Goal: Information Seeking & Learning: Compare options

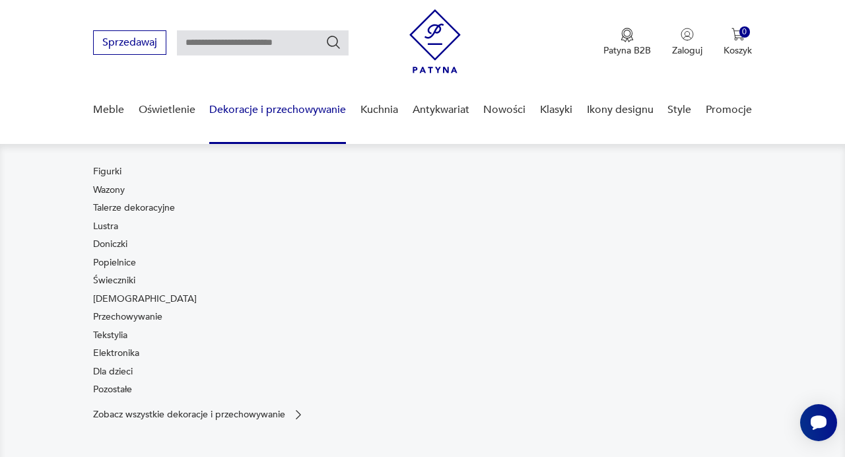
scroll to position [18, 0]
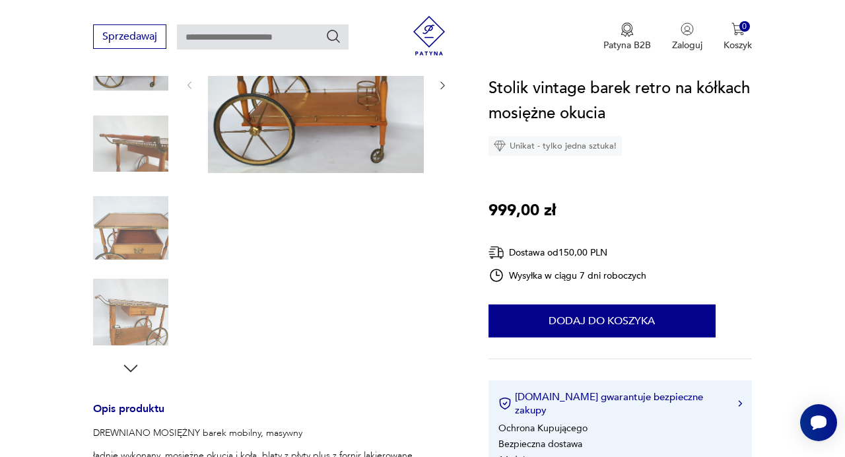
scroll to position [112, 0]
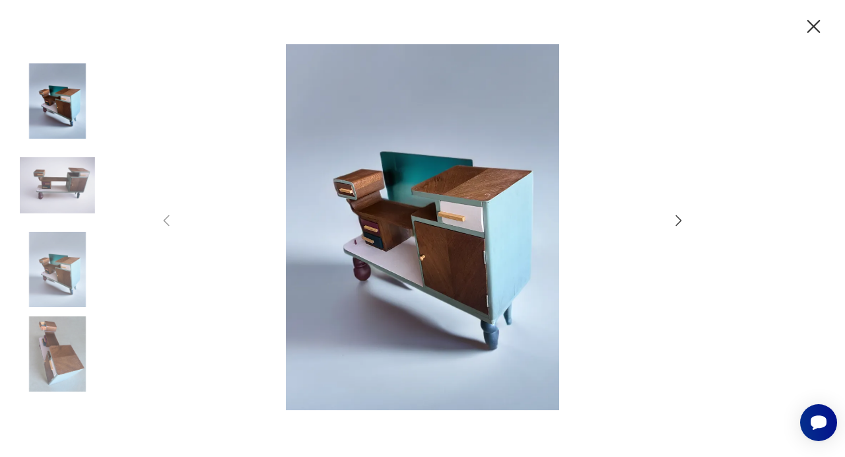
click at [676, 218] on icon "button" at bounding box center [679, 221] width 16 height 16
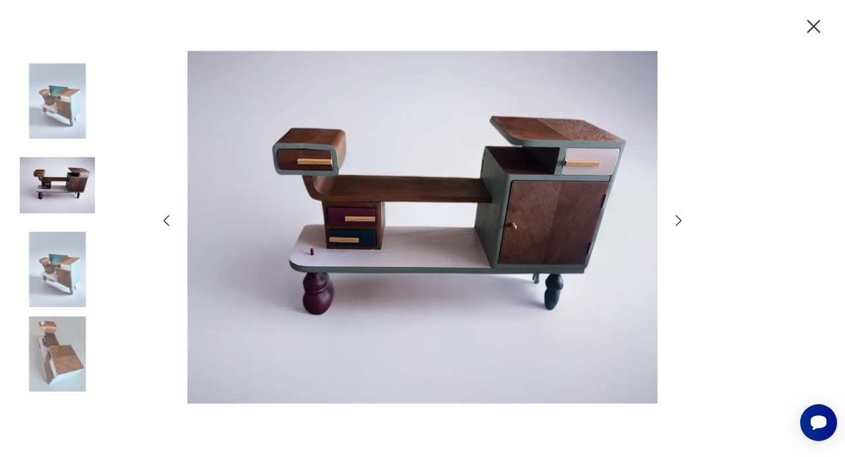
click at [676, 218] on icon "button" at bounding box center [679, 221] width 16 height 16
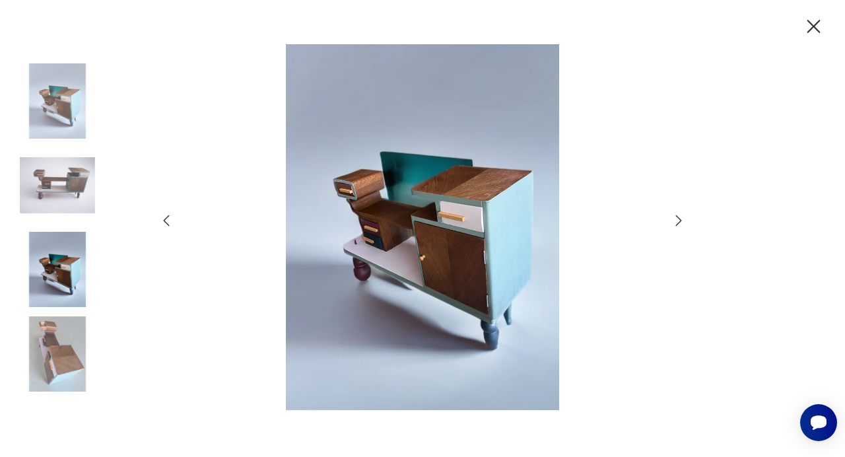
click at [676, 218] on icon "button" at bounding box center [679, 221] width 16 height 16
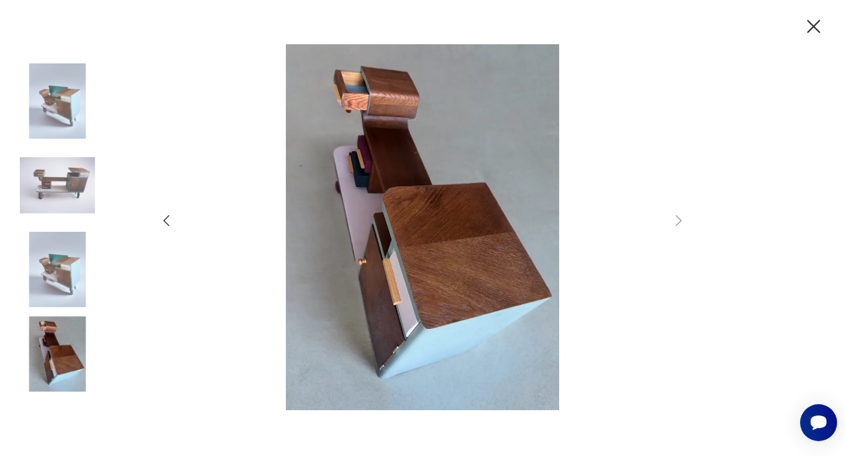
click at [453, 232] on img at bounding box center [422, 227] width 470 height 366
click at [83, 178] on img at bounding box center [57, 185] width 75 height 75
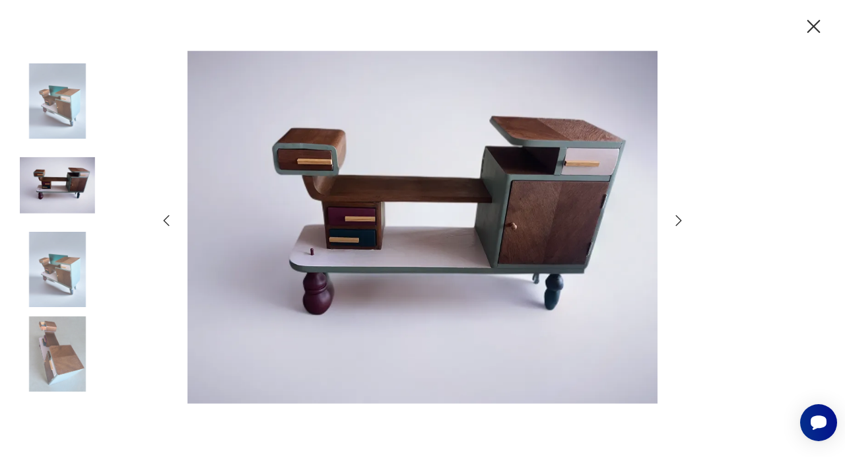
click at [49, 281] on img at bounding box center [57, 269] width 75 height 75
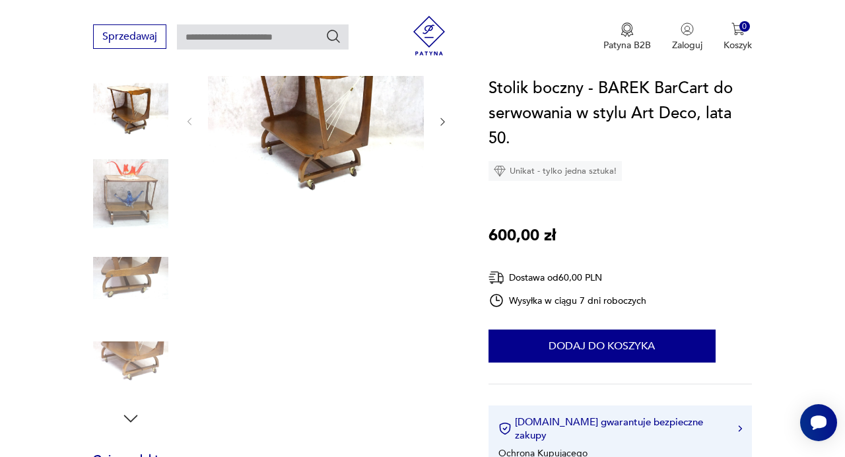
scroll to position [139, 0]
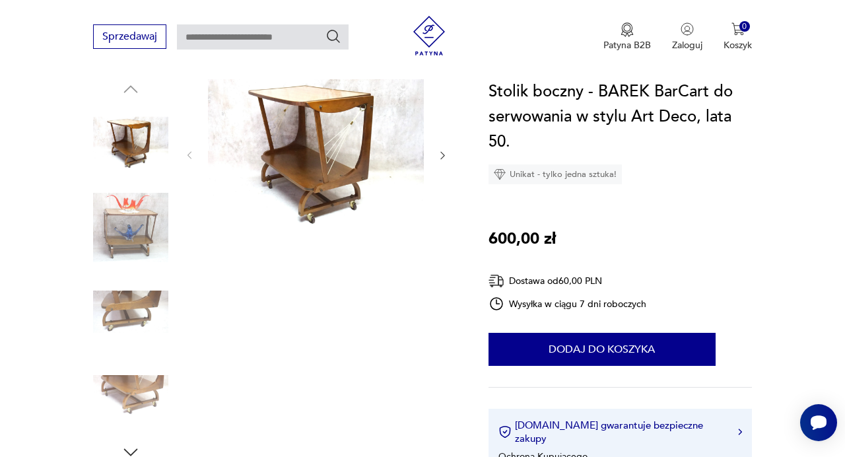
click at [330, 145] on img at bounding box center [316, 154] width 216 height 150
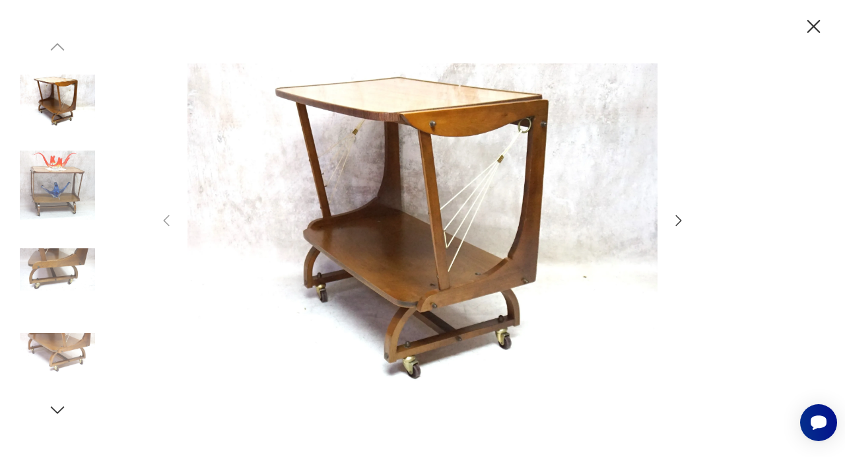
click at [673, 220] on icon "button" at bounding box center [679, 221] width 16 height 16
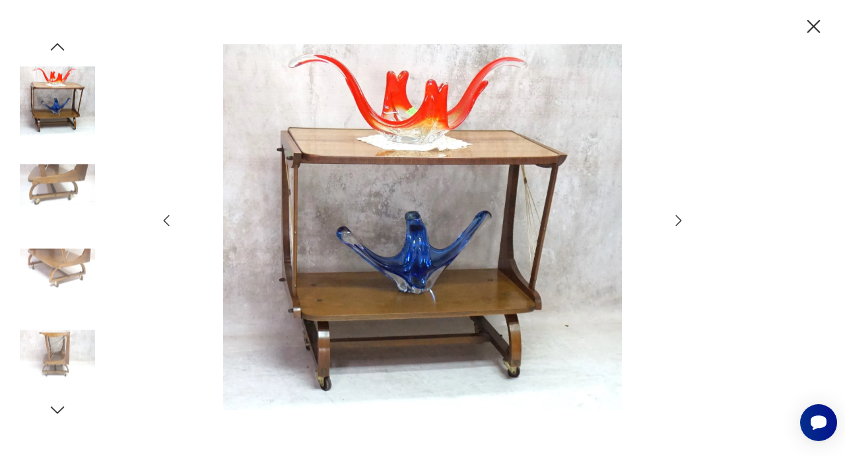
click at [673, 220] on icon "button" at bounding box center [679, 221] width 16 height 16
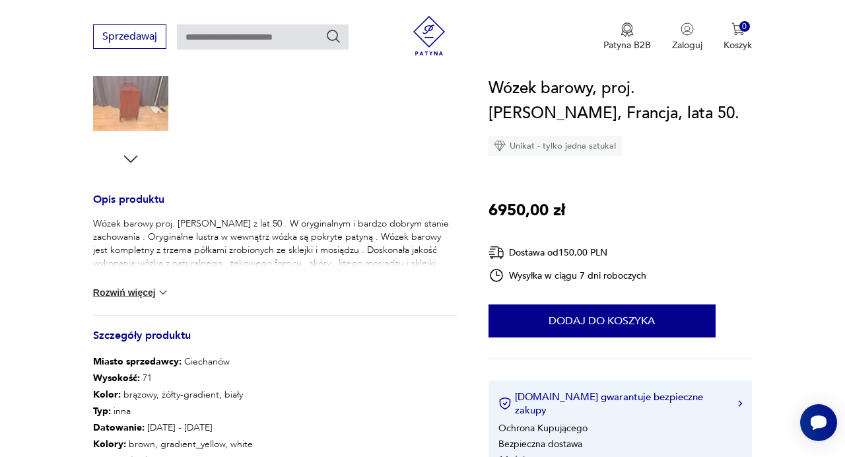
click at [164, 292] on img at bounding box center [162, 292] width 13 height 13
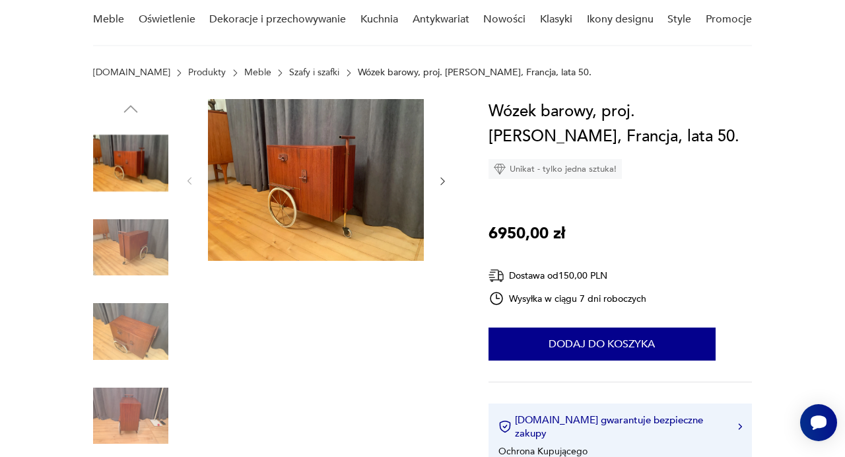
scroll to position [116, 0]
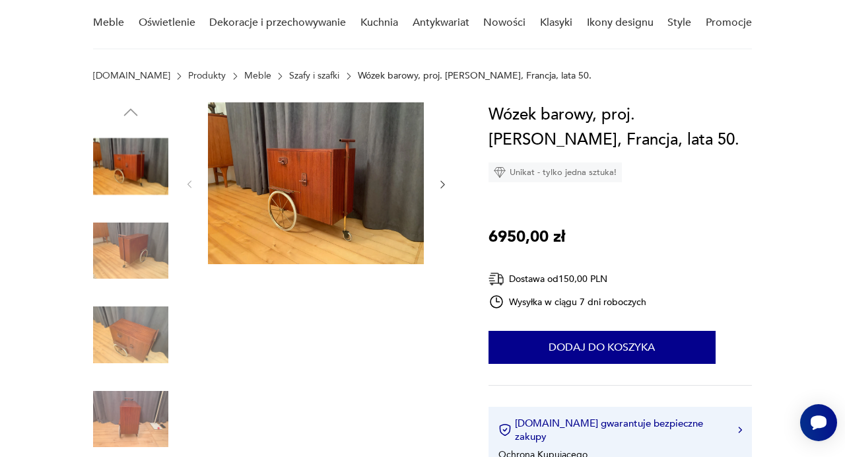
click at [269, 215] on img at bounding box center [316, 183] width 216 height 162
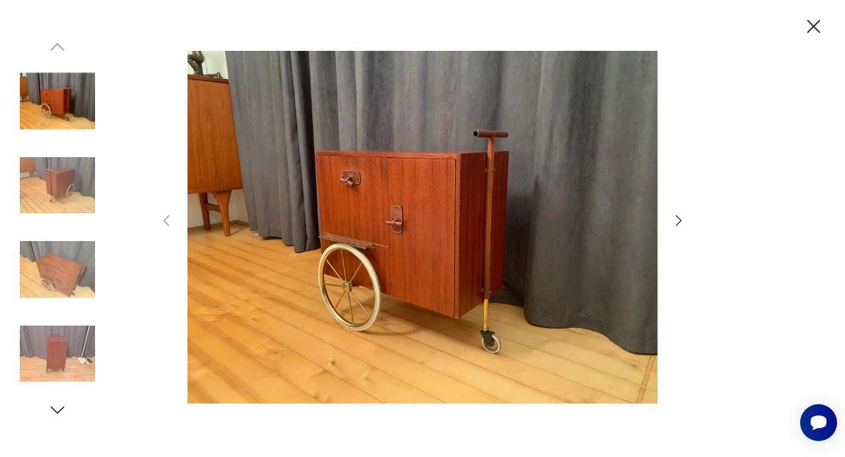
click at [678, 220] on icon "button" at bounding box center [679, 221] width 16 height 16
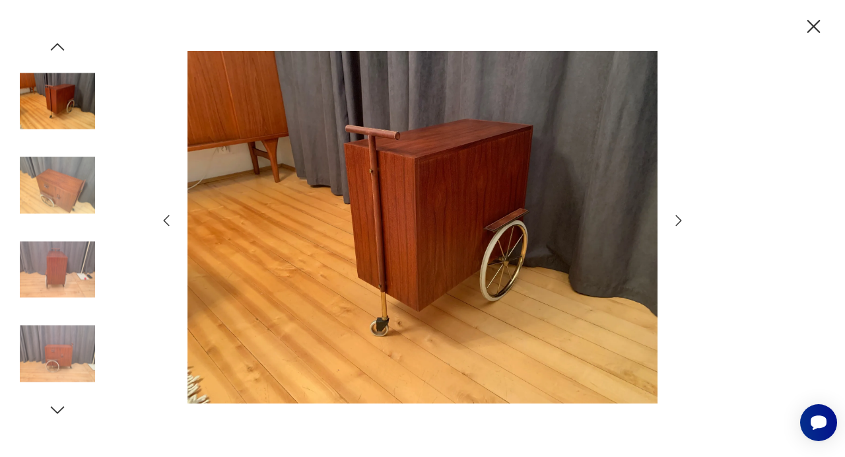
click at [678, 220] on icon "button" at bounding box center [679, 221] width 16 height 16
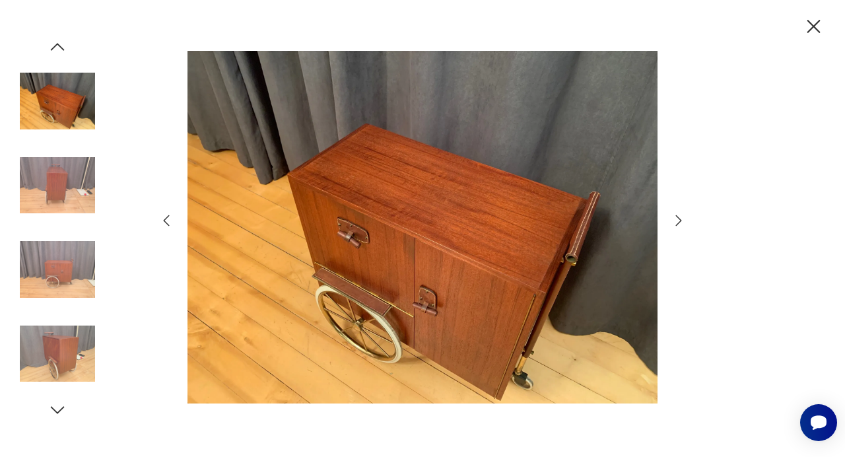
click at [678, 220] on icon "button" at bounding box center [679, 221] width 16 height 16
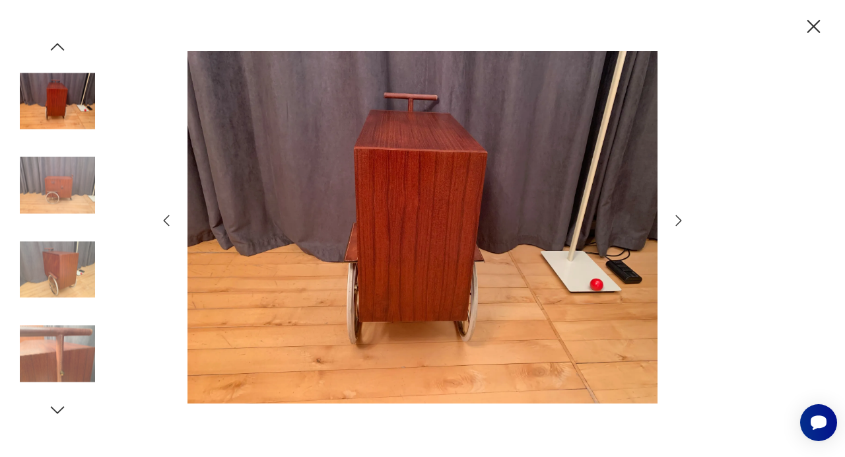
click at [678, 220] on icon "button" at bounding box center [679, 221] width 16 height 16
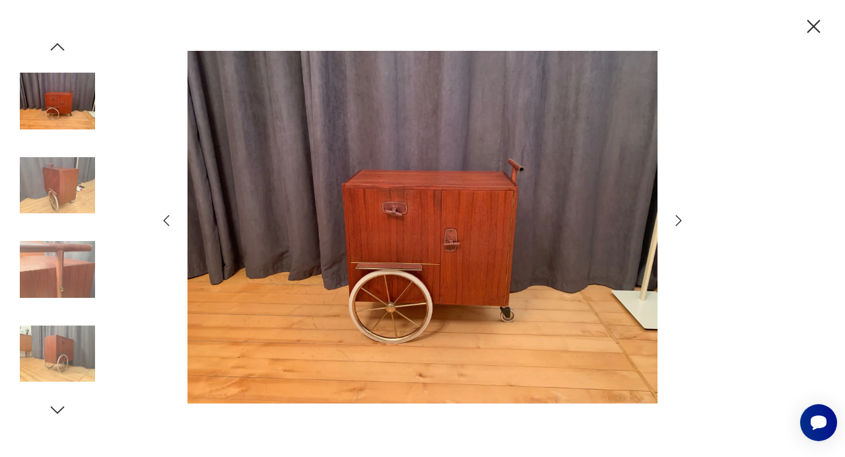
click at [678, 220] on icon "button" at bounding box center [679, 221] width 16 height 16
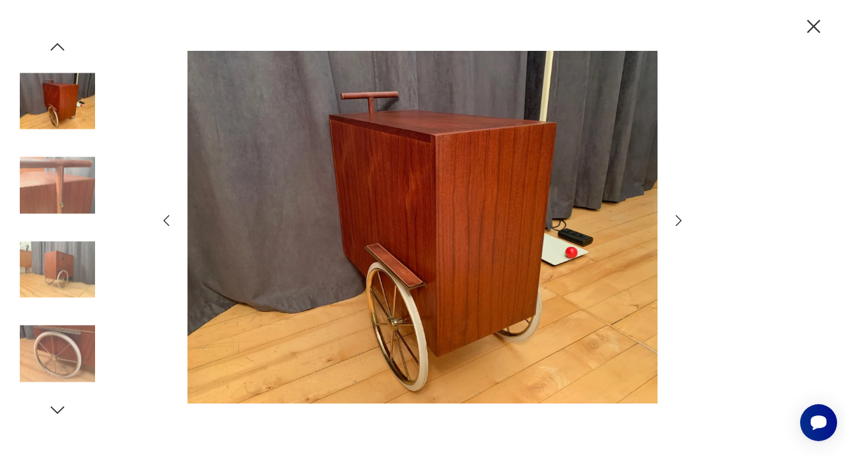
click at [678, 220] on icon "button" at bounding box center [679, 221] width 16 height 16
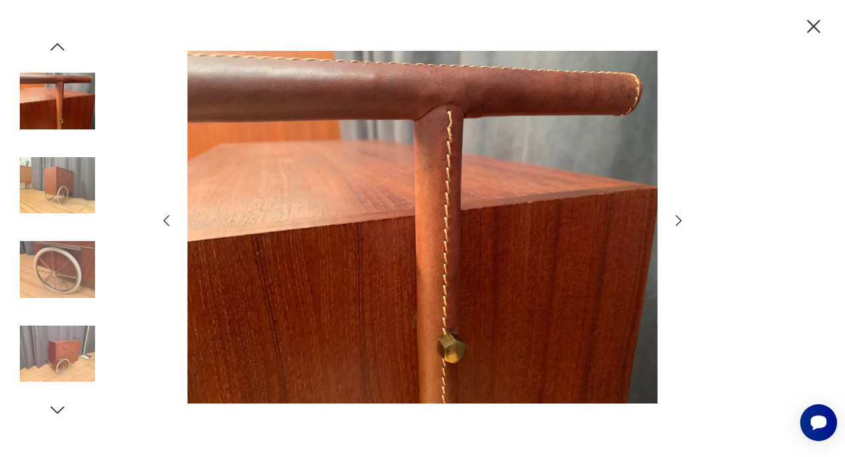
click at [678, 220] on icon "button" at bounding box center [679, 221] width 16 height 16
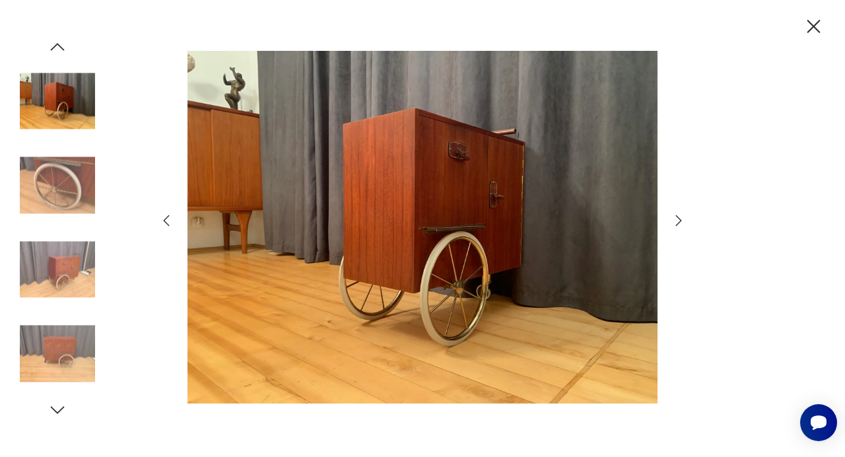
click at [678, 220] on icon "button" at bounding box center [679, 221] width 16 height 16
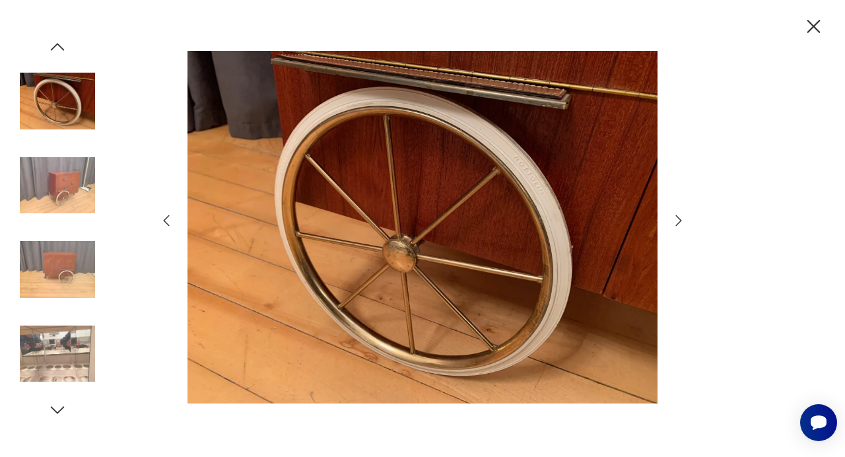
click at [678, 220] on icon "button" at bounding box center [679, 221] width 16 height 16
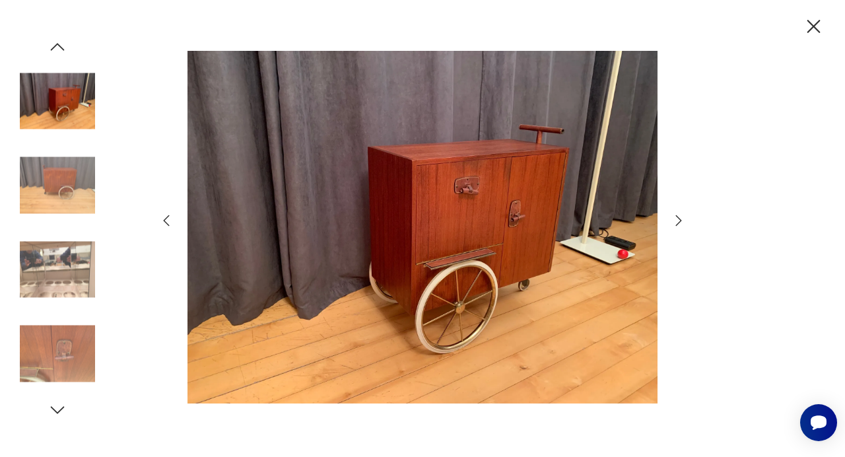
click at [678, 220] on icon "button" at bounding box center [679, 221] width 16 height 16
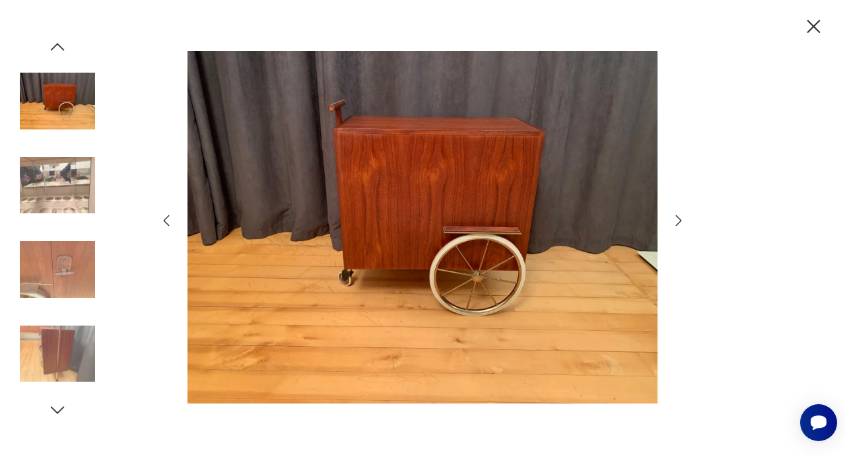
click at [678, 220] on icon "button" at bounding box center [679, 221] width 16 height 16
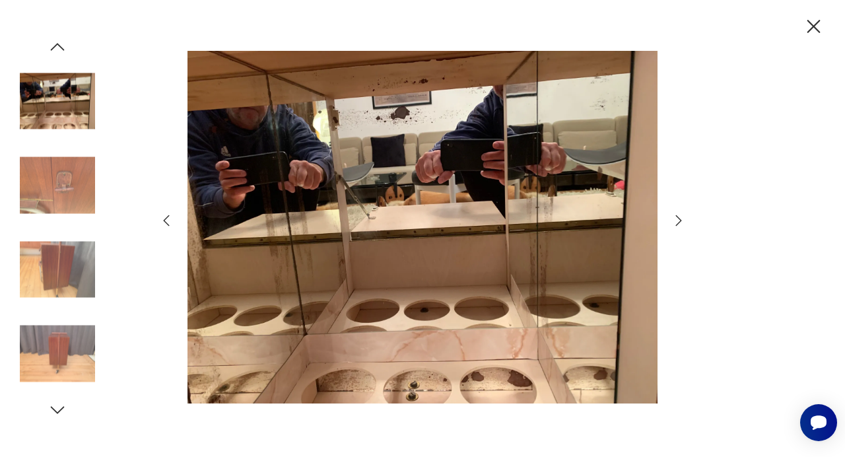
click at [678, 220] on icon "button" at bounding box center [679, 221] width 16 height 16
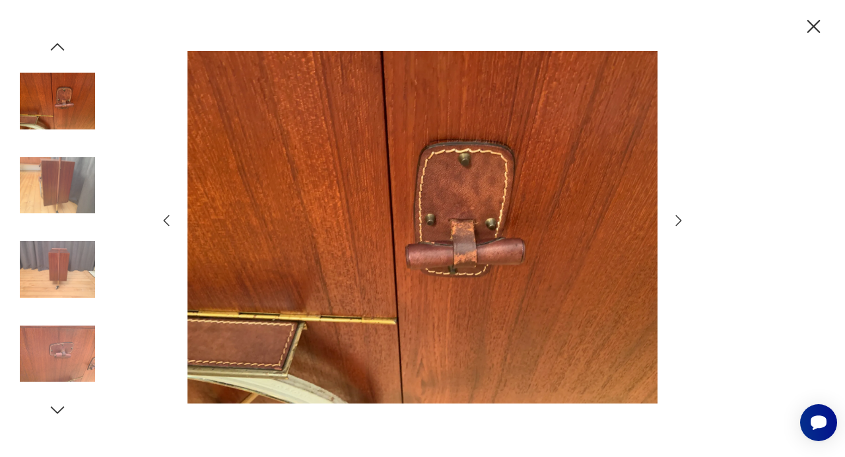
click at [678, 220] on icon "button" at bounding box center [679, 221] width 16 height 16
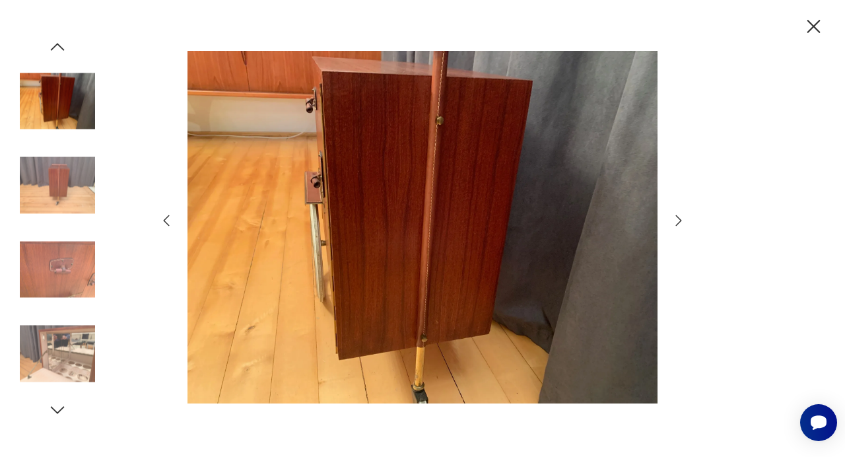
click at [678, 220] on icon "button" at bounding box center [679, 221] width 16 height 16
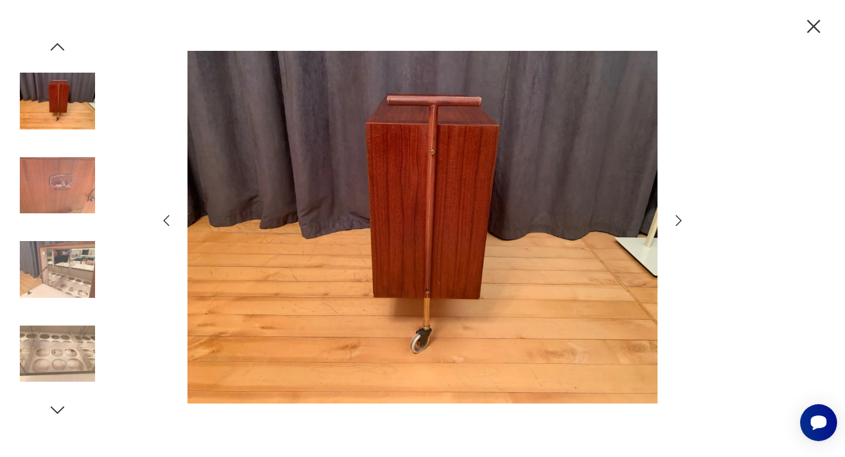
click at [678, 220] on icon "button" at bounding box center [679, 221] width 16 height 16
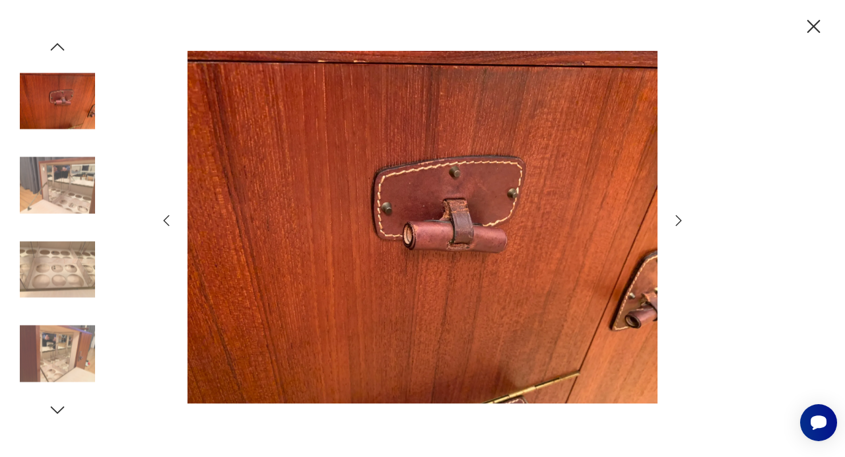
click at [678, 220] on icon "button" at bounding box center [679, 221] width 16 height 16
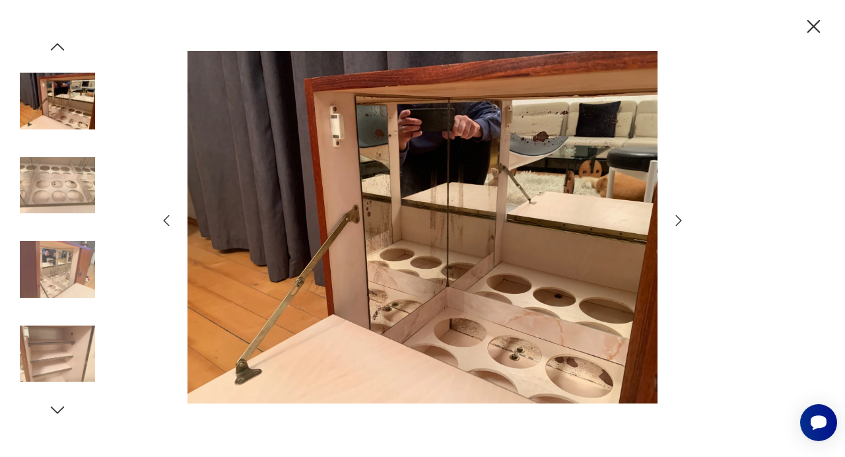
click at [678, 220] on icon "button" at bounding box center [679, 221] width 16 height 16
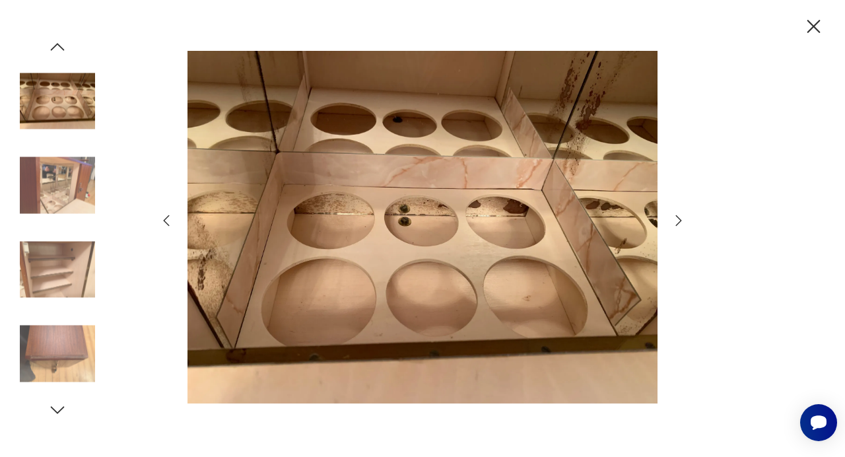
click at [678, 220] on icon "button" at bounding box center [679, 221] width 16 height 16
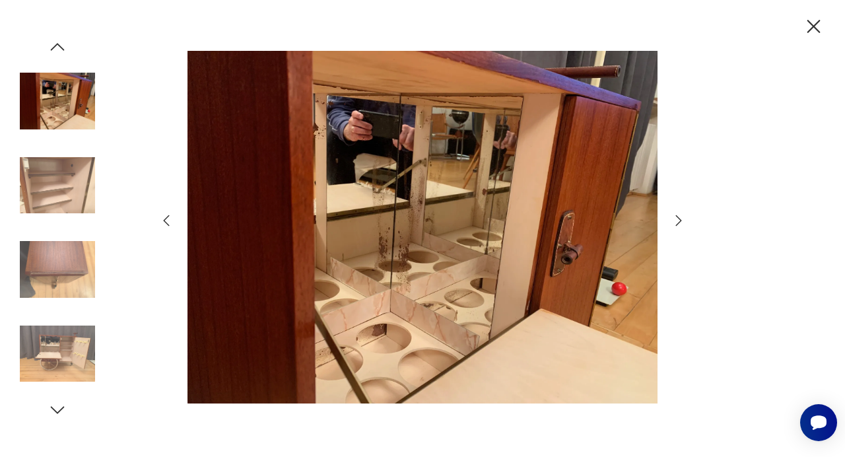
click at [678, 220] on icon "button" at bounding box center [679, 221] width 16 height 16
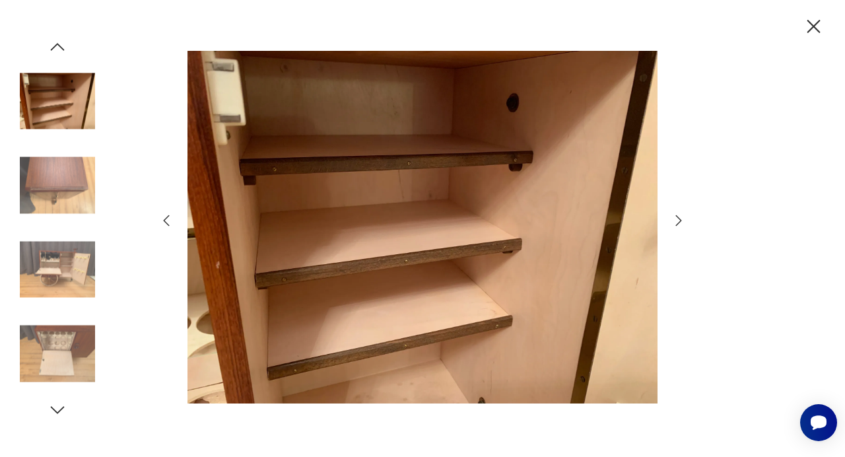
click at [816, 28] on icon "button" at bounding box center [813, 26] width 23 height 23
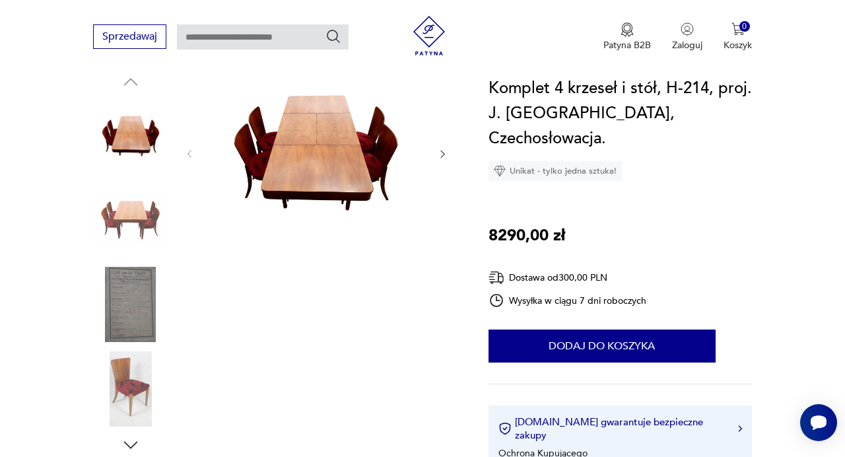
click at [302, 179] on img at bounding box center [316, 153] width 216 height 162
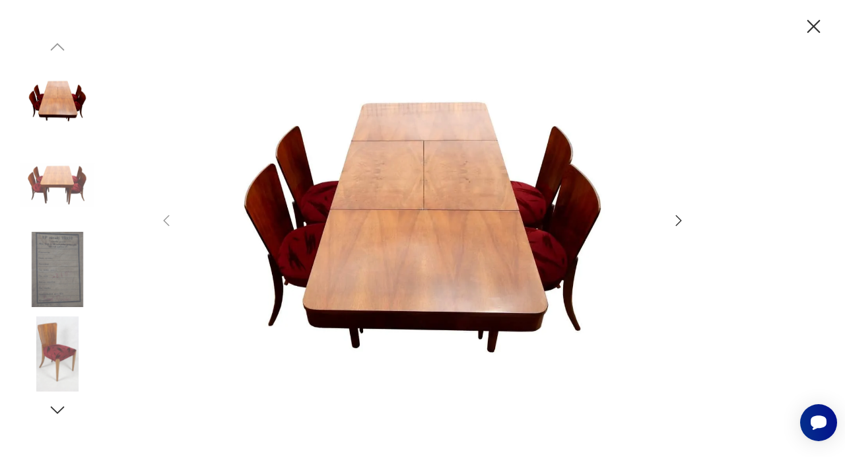
click at [693, 223] on div at bounding box center [422, 228] width 845 height 457
click at [685, 221] on icon "button" at bounding box center [679, 221] width 16 height 16
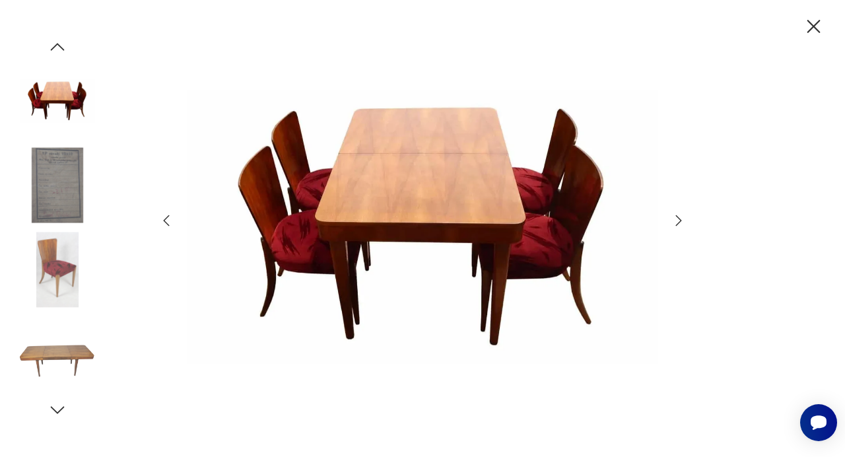
click at [685, 221] on icon "button" at bounding box center [679, 221] width 16 height 16
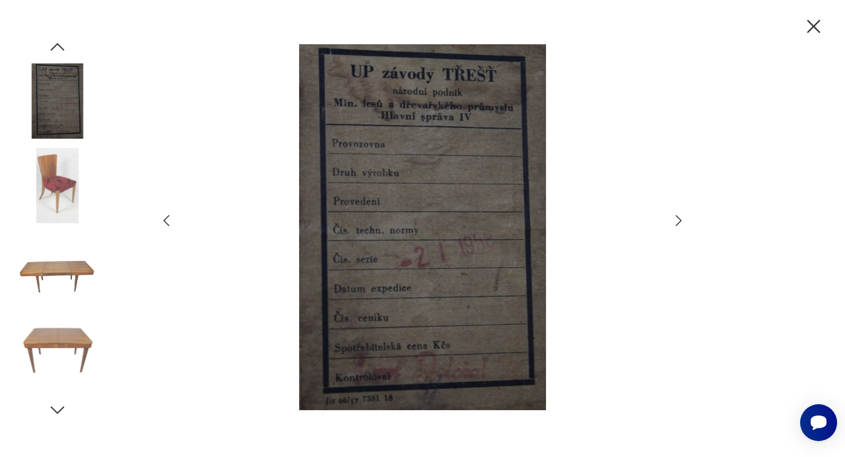
click at [676, 227] on icon "button" at bounding box center [679, 221] width 16 height 16
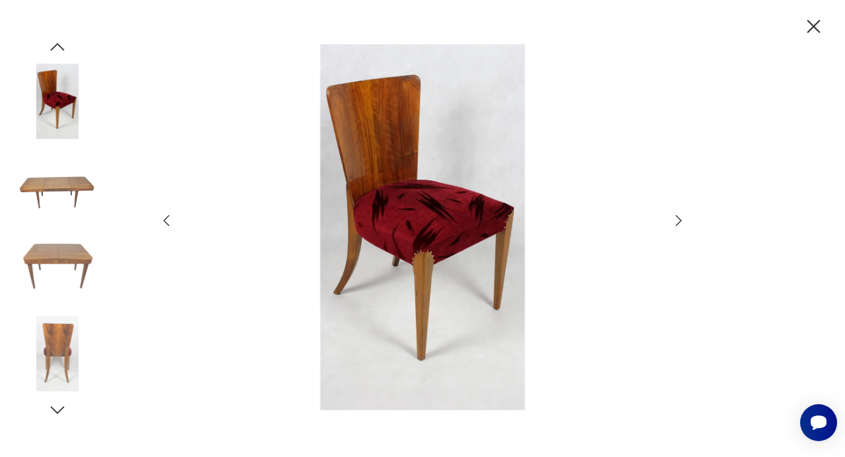
click at [676, 227] on icon "button" at bounding box center [679, 221] width 16 height 16
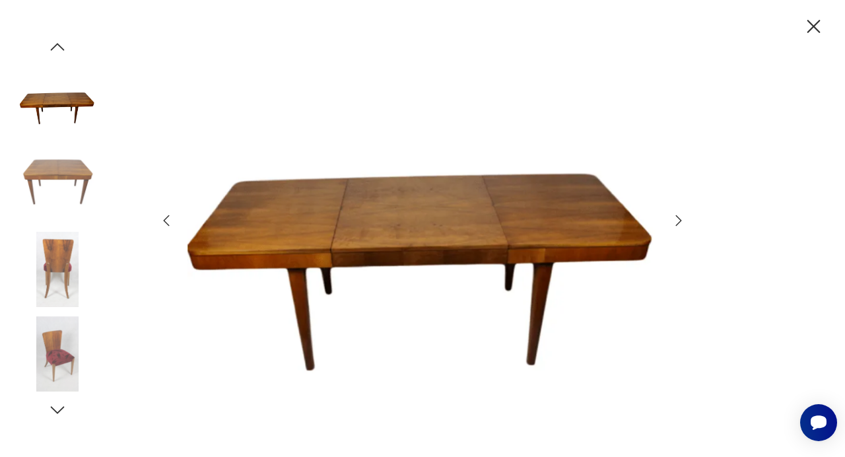
click at [676, 227] on icon "button" at bounding box center [679, 221] width 16 height 16
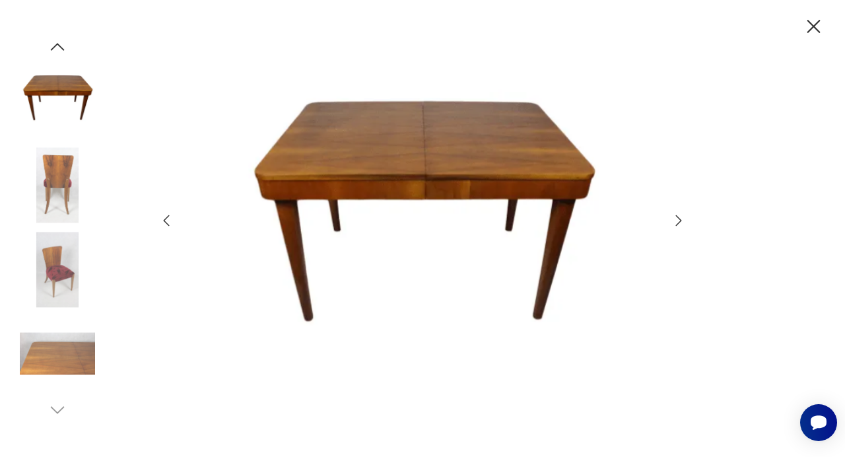
click at [816, 28] on icon "button" at bounding box center [813, 26] width 13 height 13
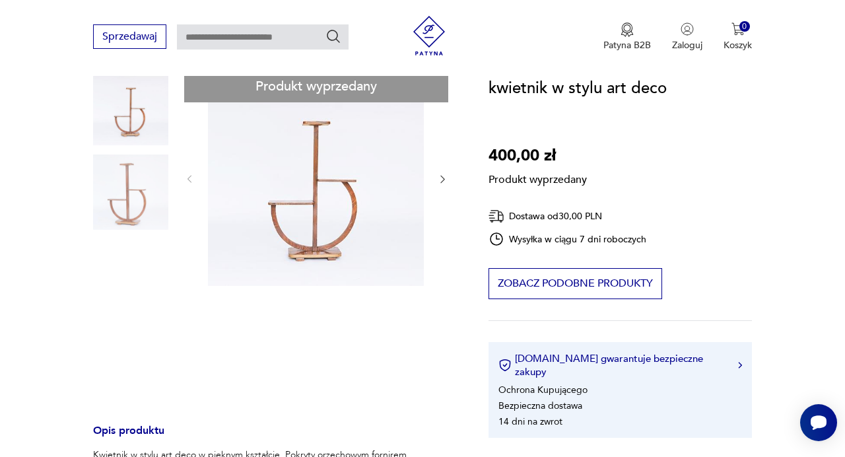
scroll to position [147, 0]
click at [444, 180] on div "Produkt wyprzedany Opis produktu Kwietnik w stylu art deco w pięknym kształcie.…" at bounding box center [275, 438] width 364 height 734
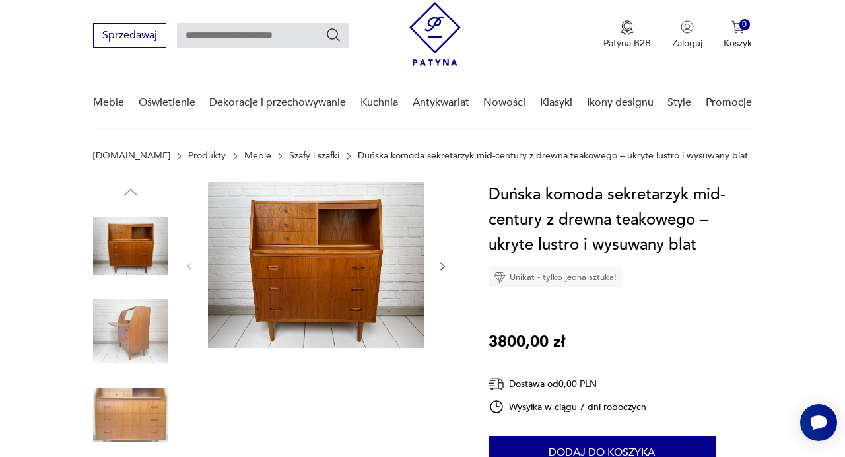
scroll to position [22, 0]
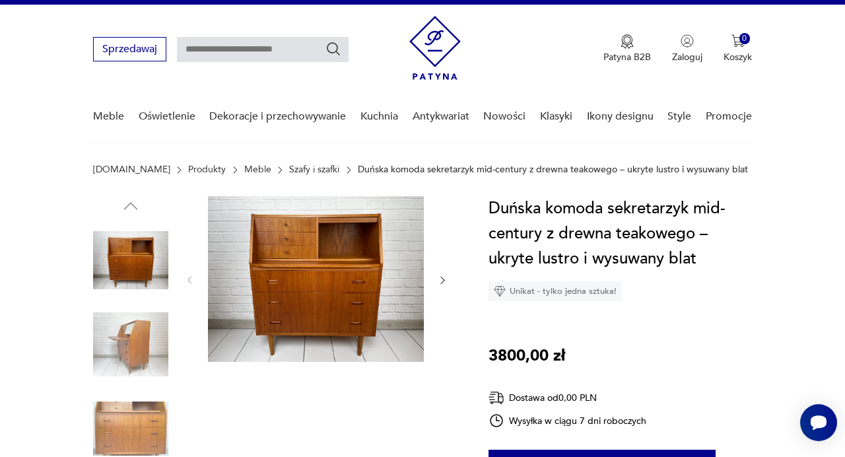
click at [366, 273] on img at bounding box center [316, 279] width 216 height 166
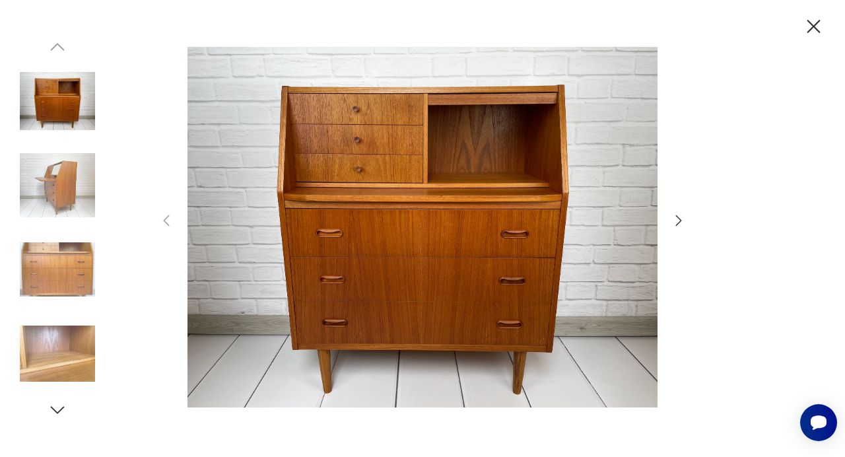
click at [676, 221] on icon "button" at bounding box center [679, 221] width 16 height 16
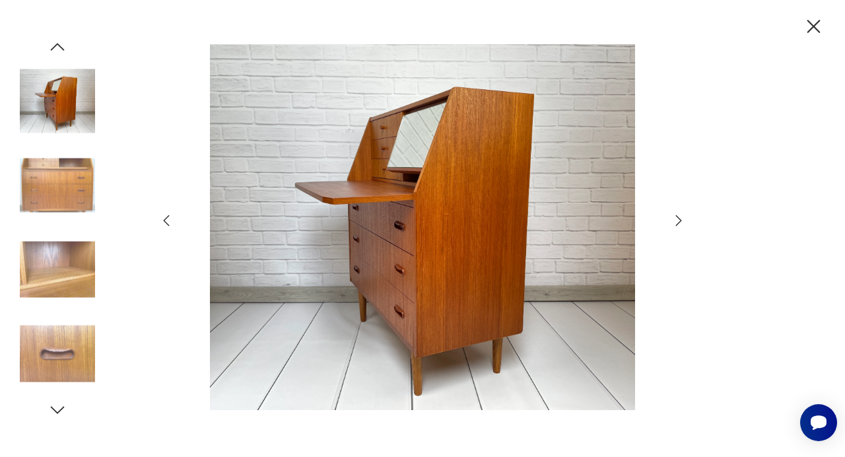
click at [676, 221] on icon "button" at bounding box center [679, 221] width 16 height 16
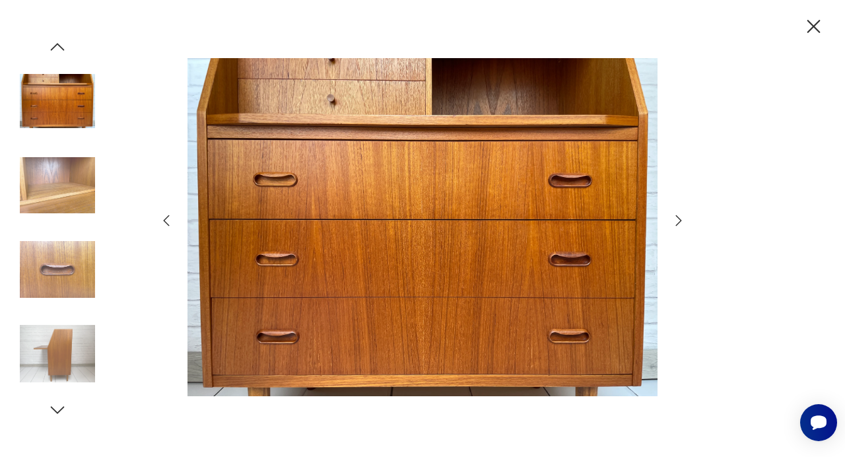
click at [676, 221] on icon "button" at bounding box center [679, 221] width 16 height 16
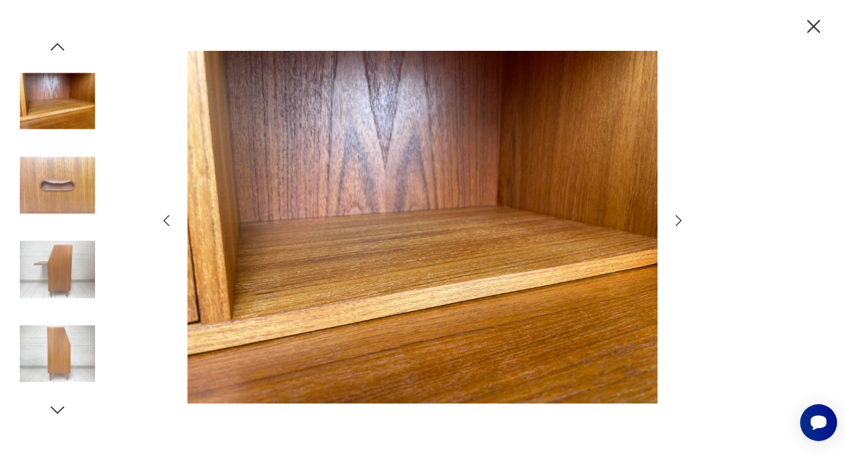
click at [676, 221] on icon "button" at bounding box center [679, 221] width 16 height 16
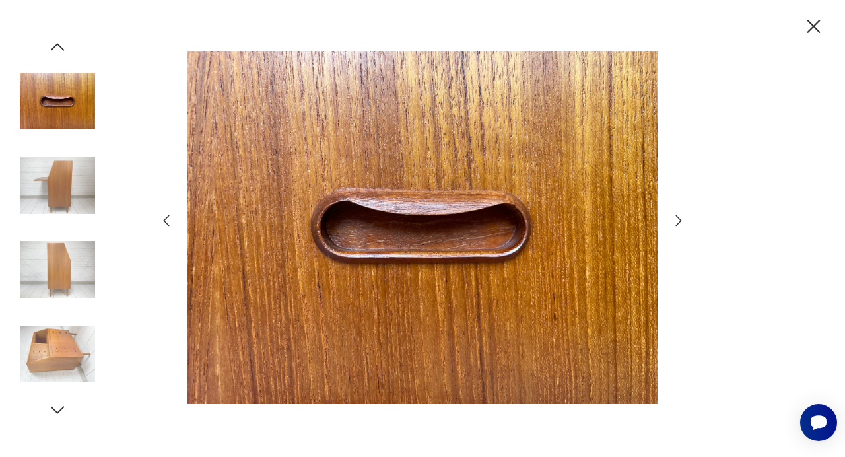
click at [676, 221] on icon "button" at bounding box center [679, 221] width 16 height 16
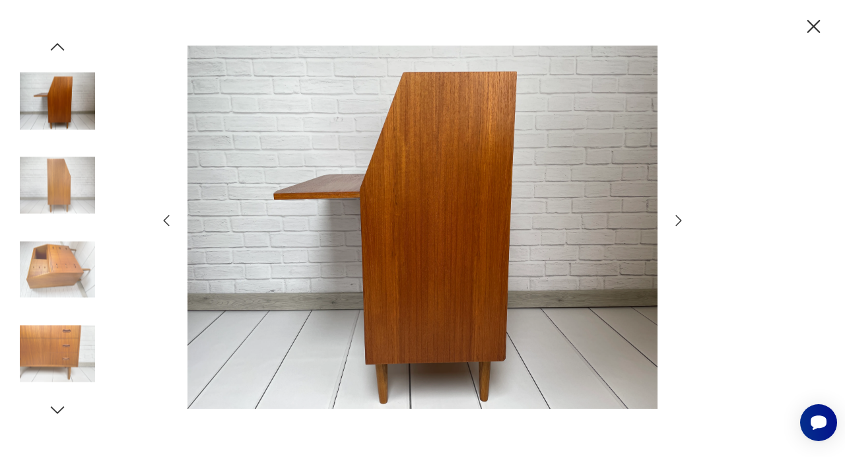
click at [676, 221] on icon "button" at bounding box center [679, 221] width 16 height 16
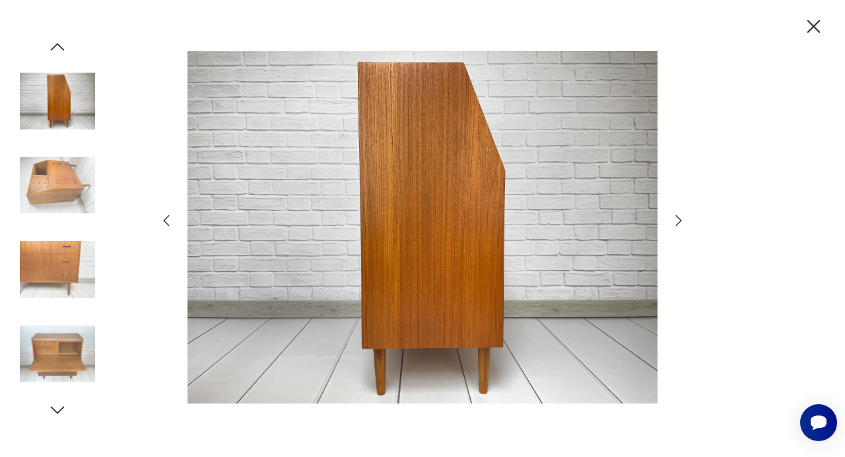
click at [676, 221] on icon "button" at bounding box center [679, 221] width 16 height 16
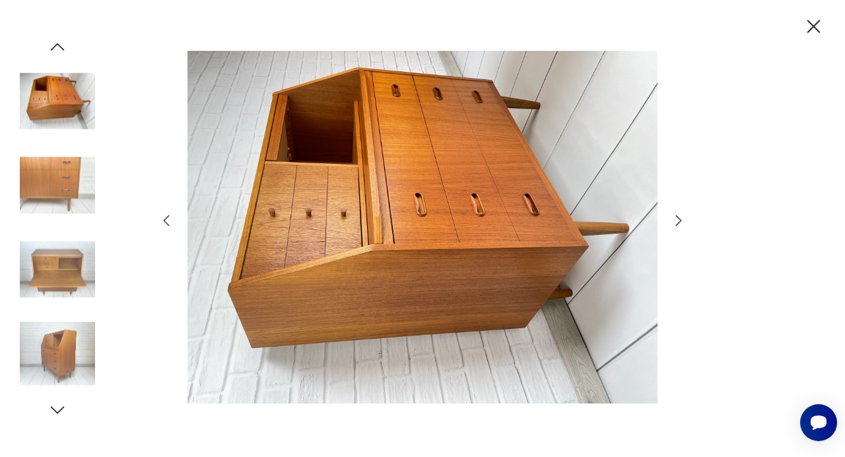
click at [676, 221] on icon "button" at bounding box center [679, 221] width 16 height 16
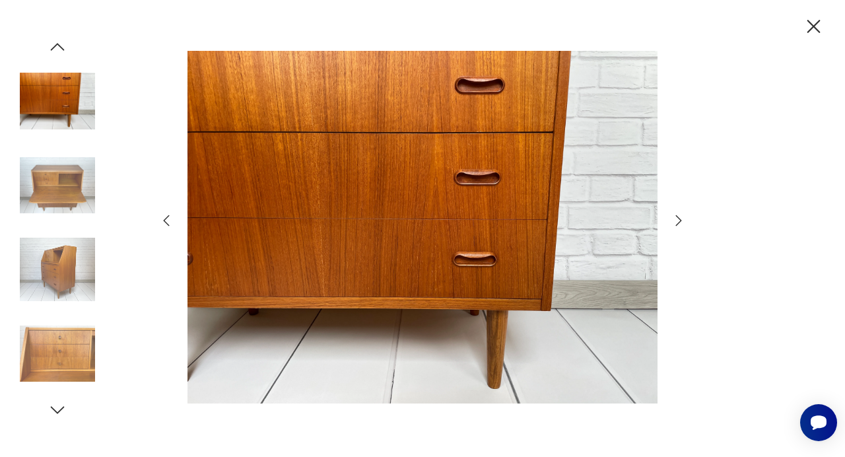
click at [676, 221] on icon "button" at bounding box center [679, 221] width 16 height 16
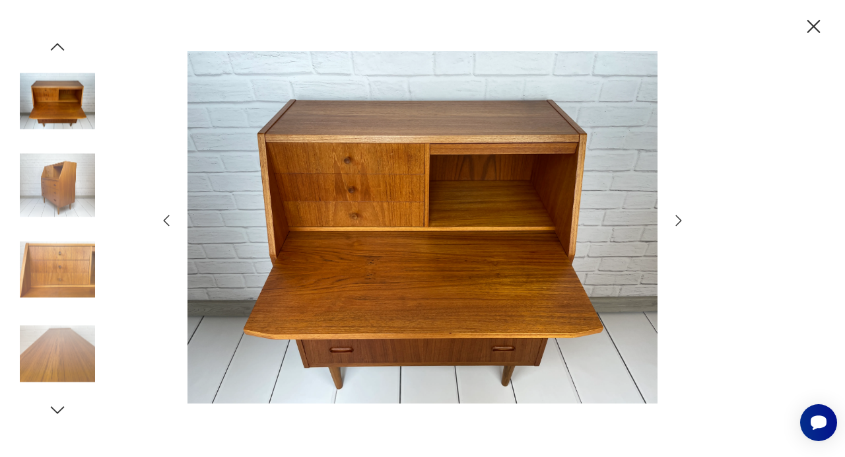
click at [676, 221] on icon "button" at bounding box center [679, 221] width 16 height 16
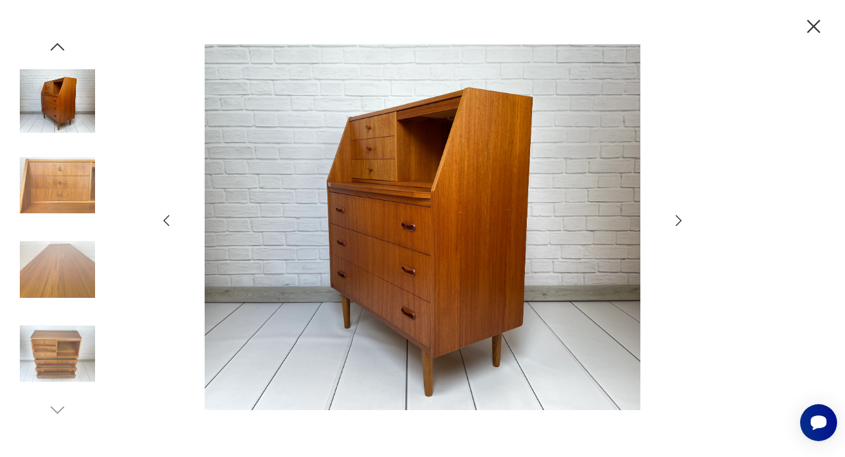
click at [676, 221] on icon "button" at bounding box center [679, 221] width 16 height 16
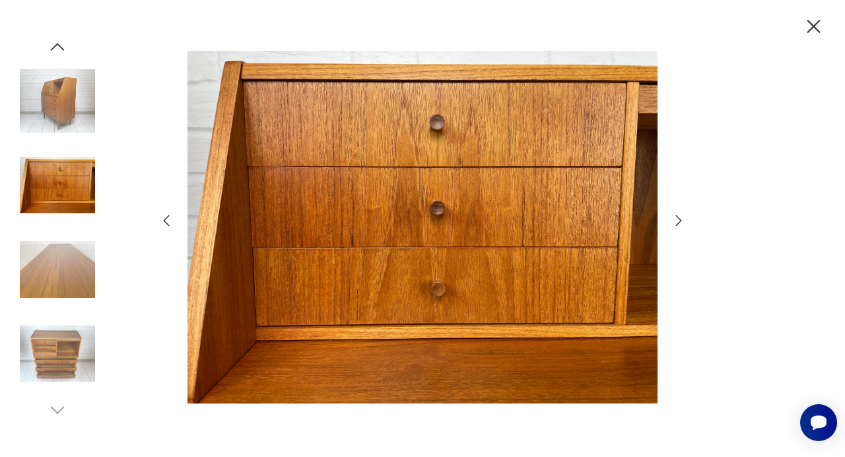
click at [676, 221] on icon "button" at bounding box center [679, 221] width 16 height 16
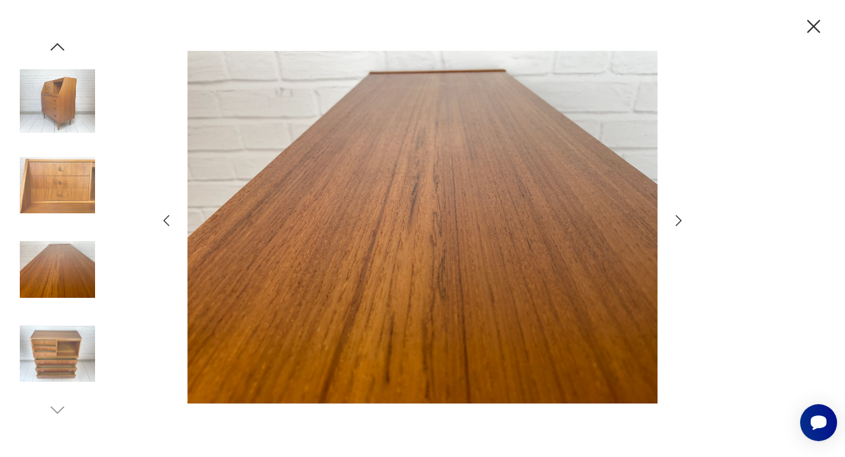
click at [676, 221] on icon "button" at bounding box center [679, 221] width 16 height 16
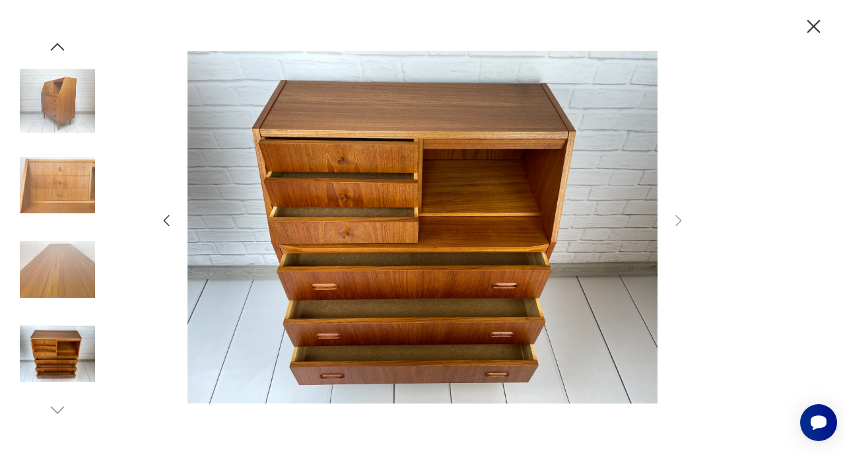
click at [818, 23] on icon "button" at bounding box center [813, 26] width 13 height 13
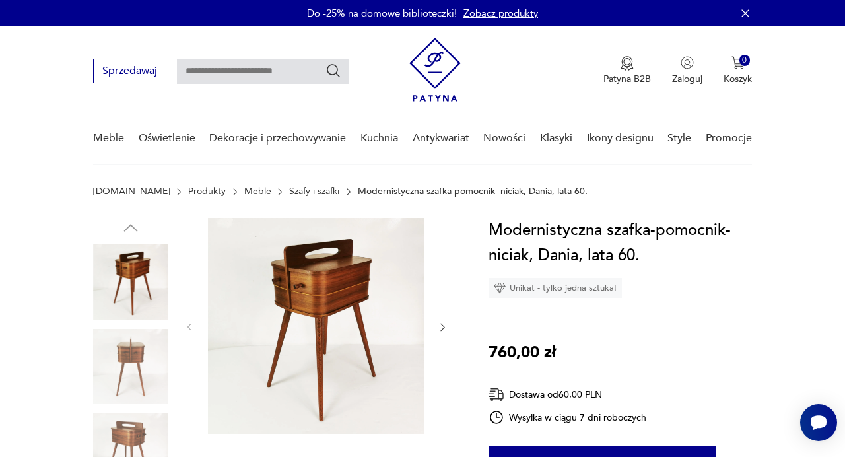
click at [310, 290] on img at bounding box center [316, 326] width 216 height 216
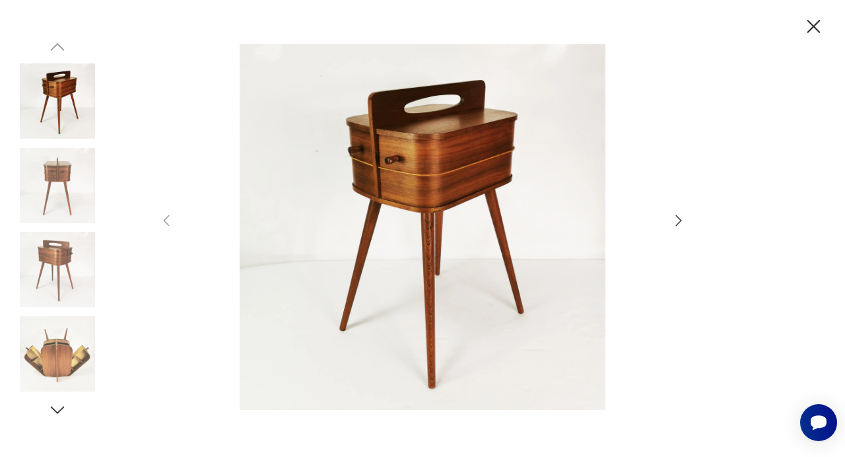
click at [675, 226] on icon "button" at bounding box center [679, 221] width 16 height 16
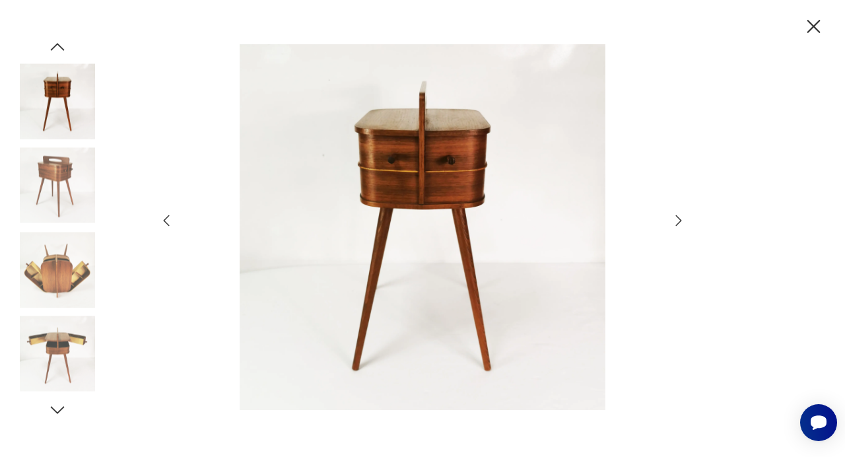
click at [675, 226] on icon "button" at bounding box center [679, 221] width 16 height 16
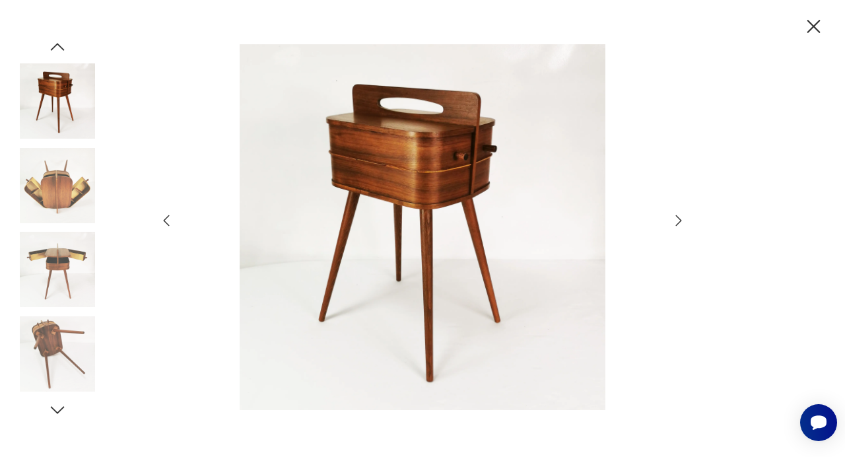
click at [675, 226] on icon "button" at bounding box center [679, 221] width 16 height 16
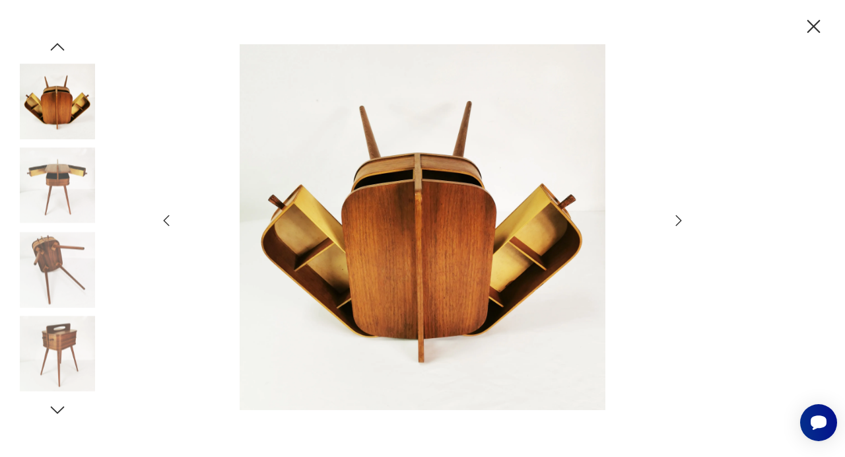
click at [675, 226] on icon "button" at bounding box center [679, 221] width 16 height 16
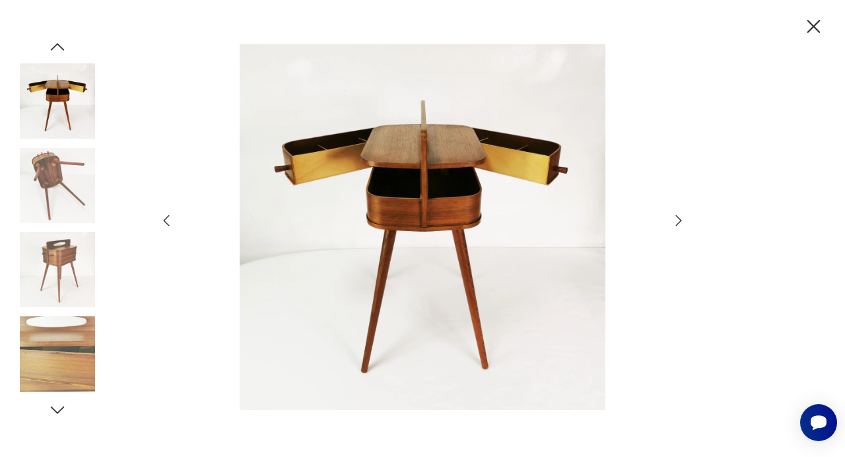
click at [675, 226] on icon "button" at bounding box center [679, 221] width 16 height 16
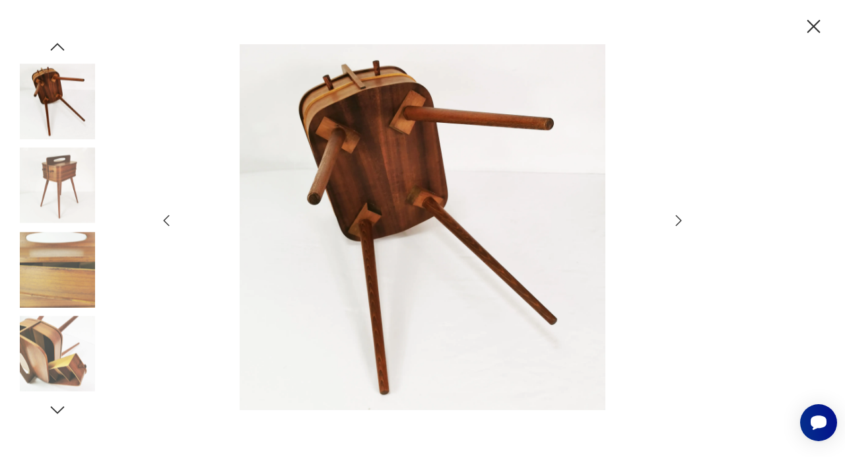
click at [675, 226] on icon "button" at bounding box center [679, 221] width 16 height 16
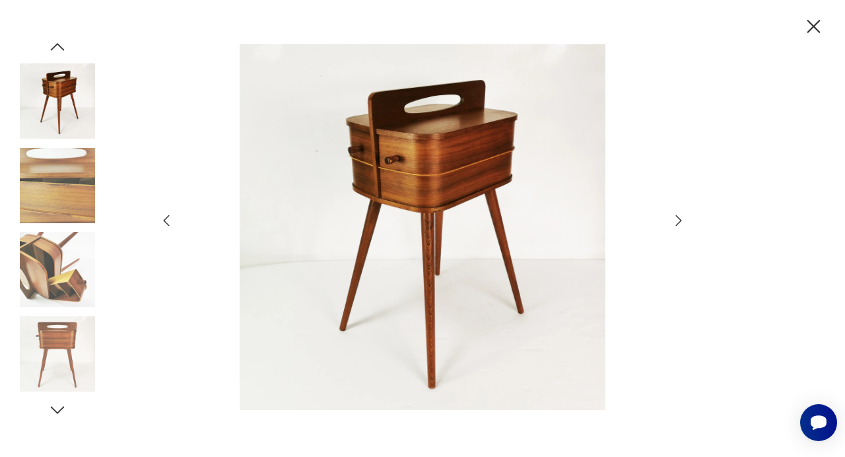
click at [675, 226] on icon "button" at bounding box center [679, 221] width 16 height 16
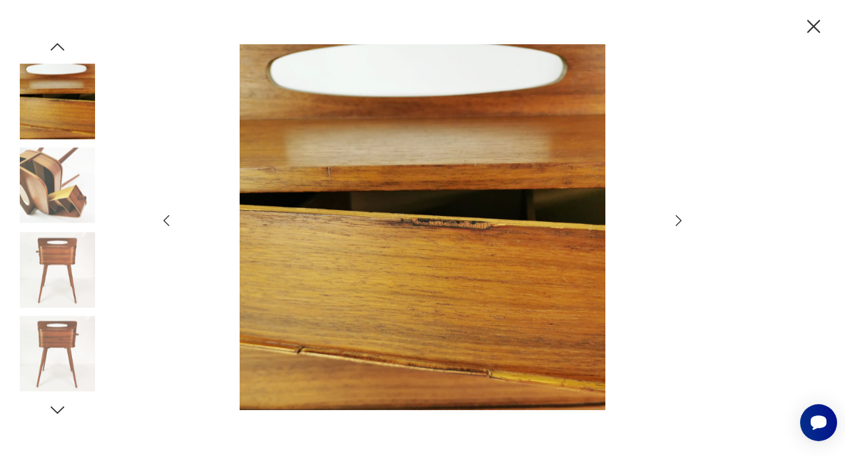
click at [675, 226] on icon "button" at bounding box center [679, 221] width 16 height 16
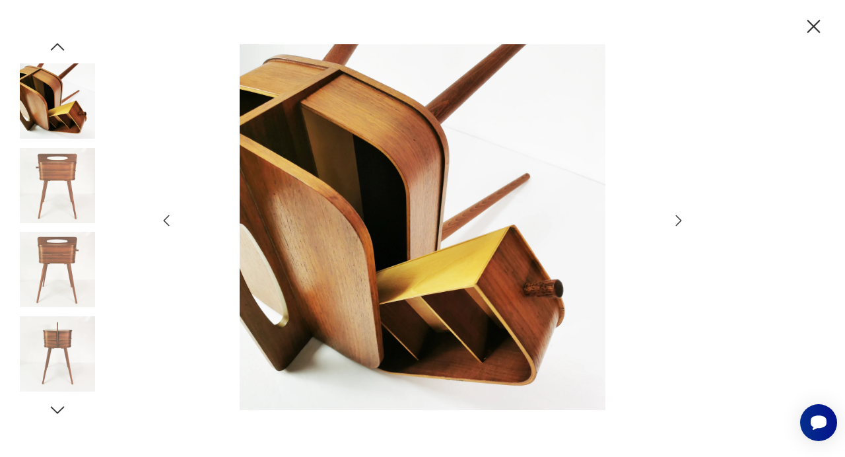
click at [675, 226] on icon "button" at bounding box center [679, 221] width 16 height 16
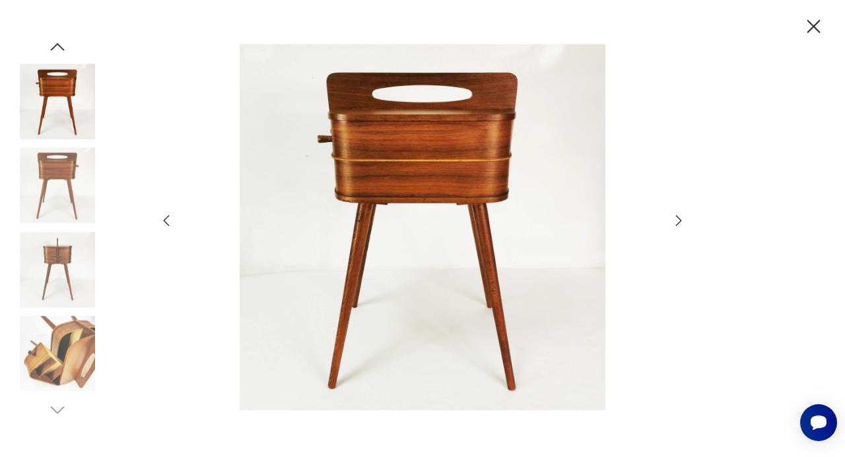
click at [675, 226] on icon "button" at bounding box center [679, 221] width 16 height 16
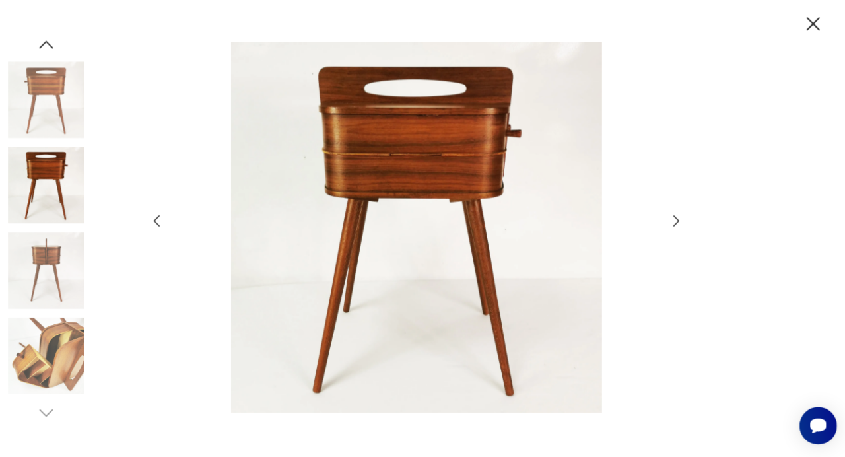
click at [678, 220] on icon "button" at bounding box center [679, 221] width 16 height 16
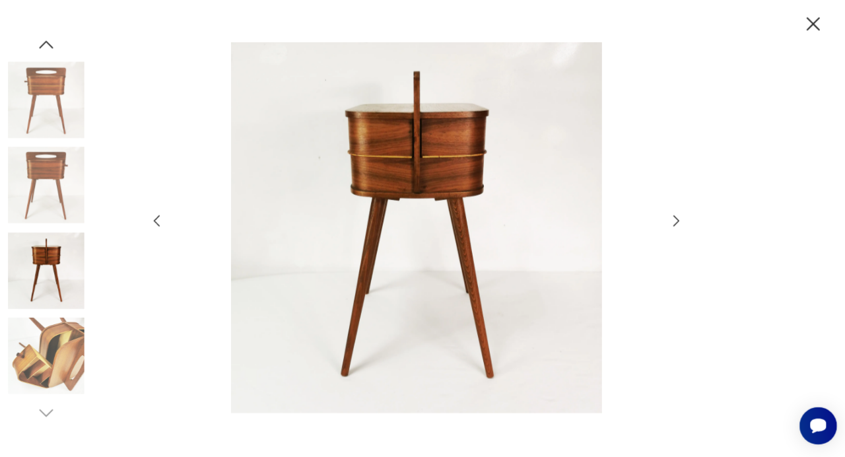
click at [678, 220] on icon "button" at bounding box center [679, 221] width 16 height 16
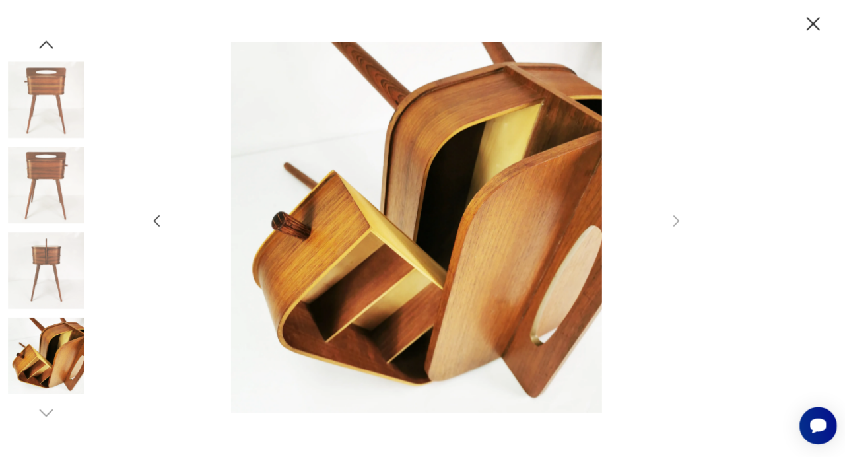
click at [815, 26] on icon "button" at bounding box center [813, 26] width 23 height 23
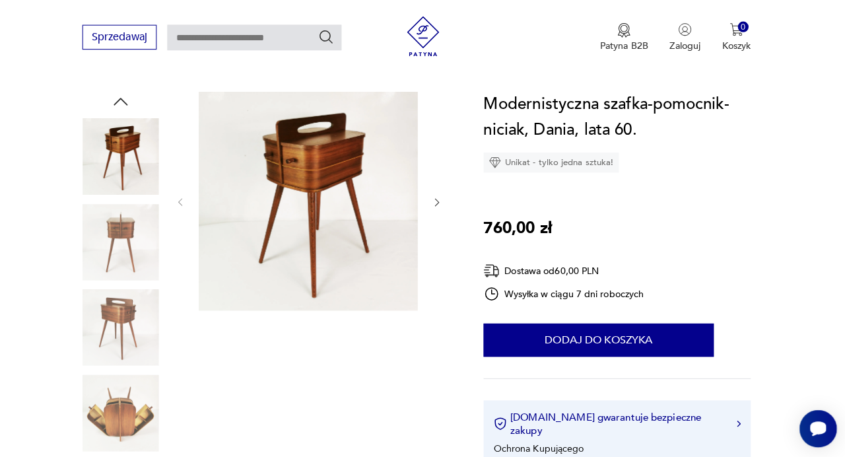
scroll to position [68, 0]
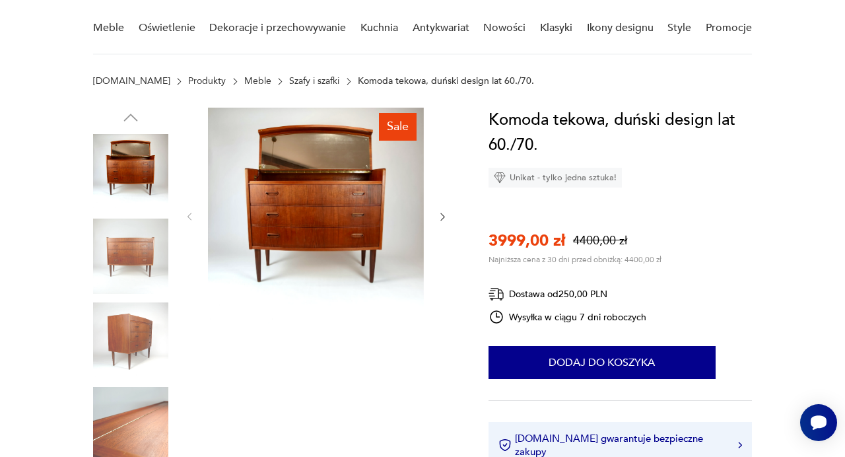
scroll to position [116, 0]
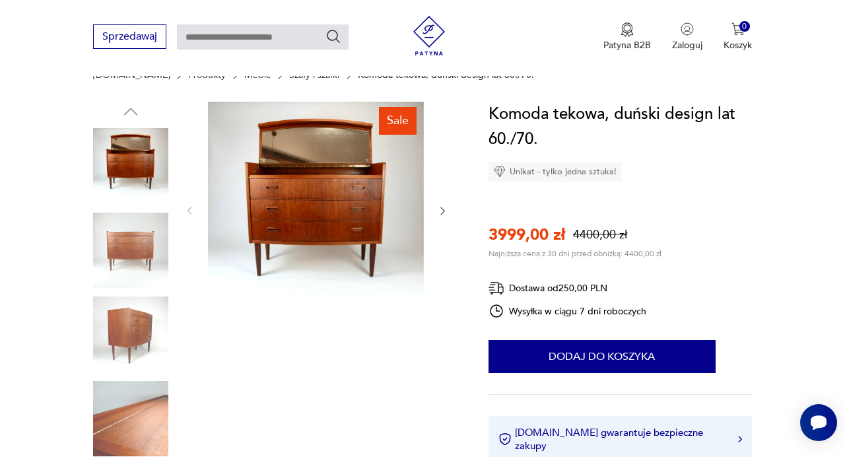
click at [361, 194] on img at bounding box center [316, 210] width 216 height 216
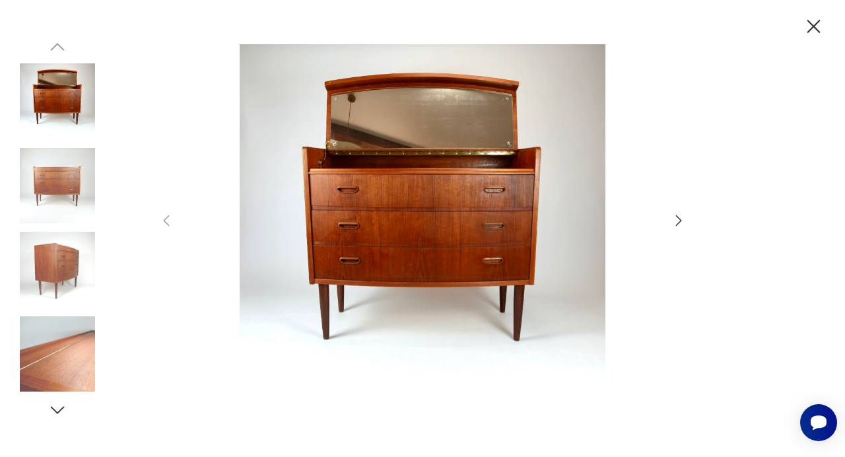
click at [679, 223] on icon "button" at bounding box center [679, 220] width 6 height 11
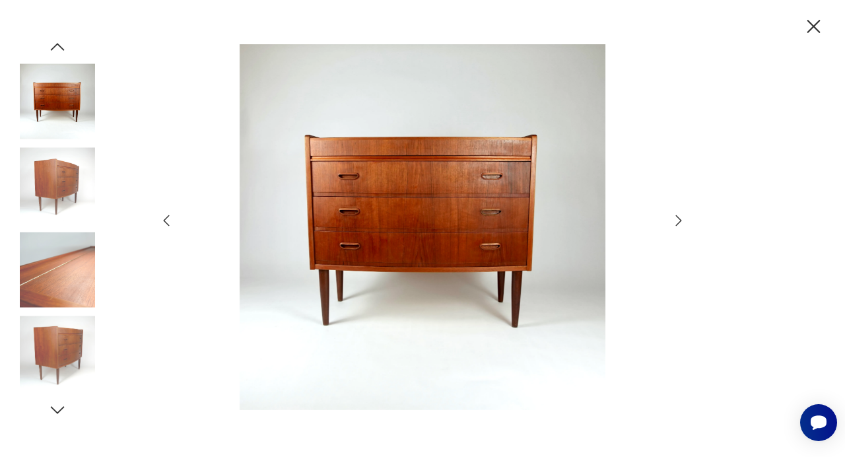
click at [679, 223] on icon "button" at bounding box center [679, 220] width 6 height 11
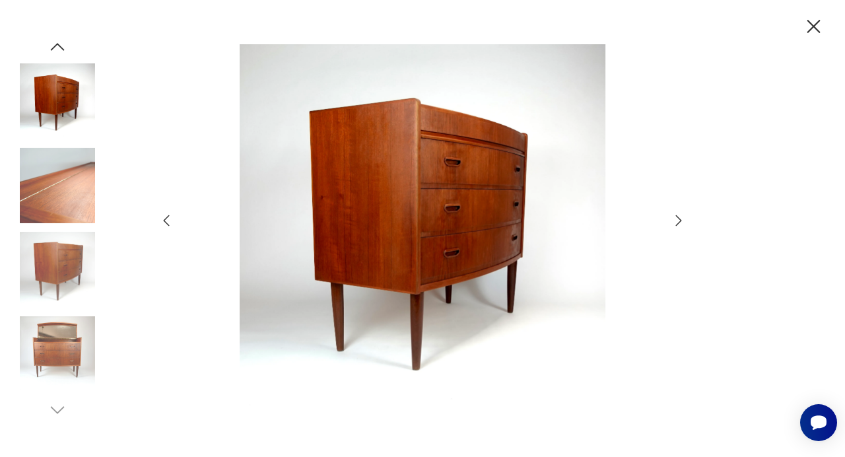
click at [679, 223] on icon "button" at bounding box center [679, 220] width 6 height 11
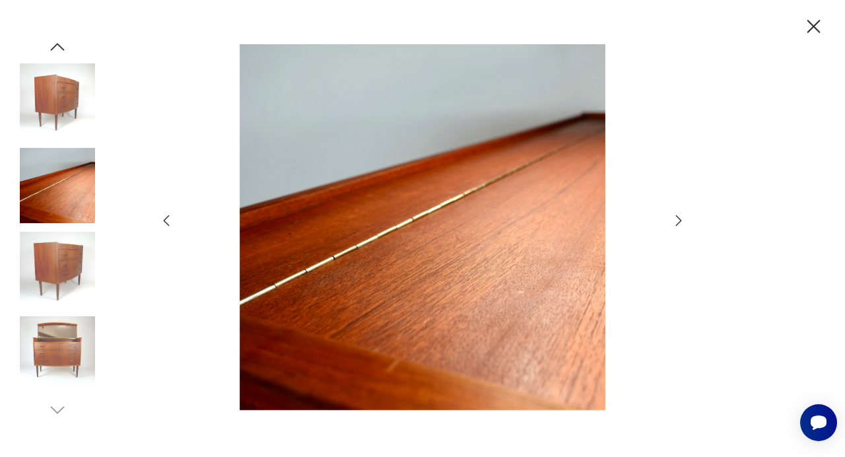
click at [679, 223] on icon "button" at bounding box center [679, 220] width 6 height 11
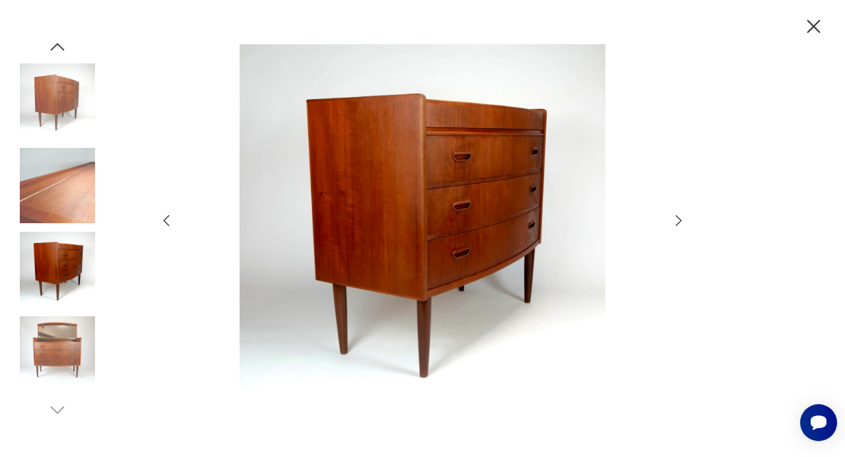
click at [679, 223] on icon "button" at bounding box center [679, 220] width 6 height 11
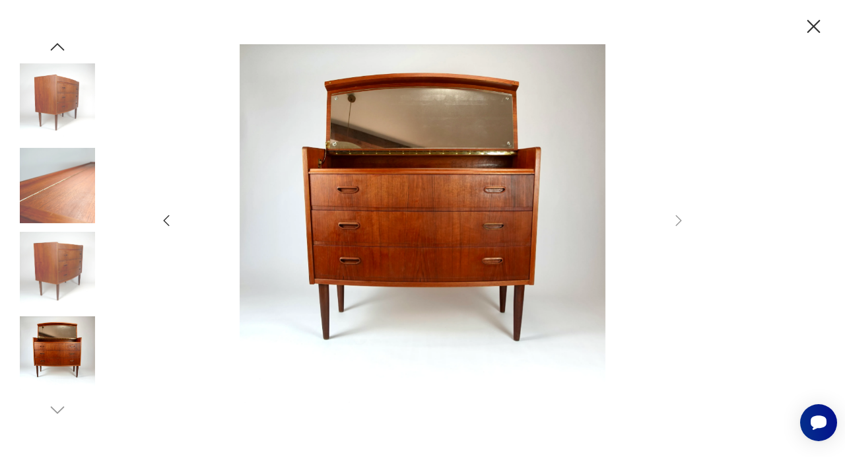
click at [818, 26] on icon "button" at bounding box center [813, 26] width 23 height 23
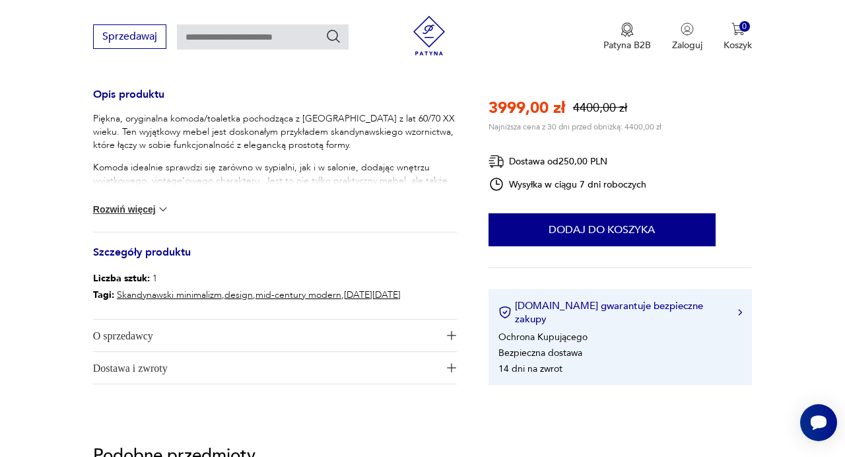
scroll to position [543, 0]
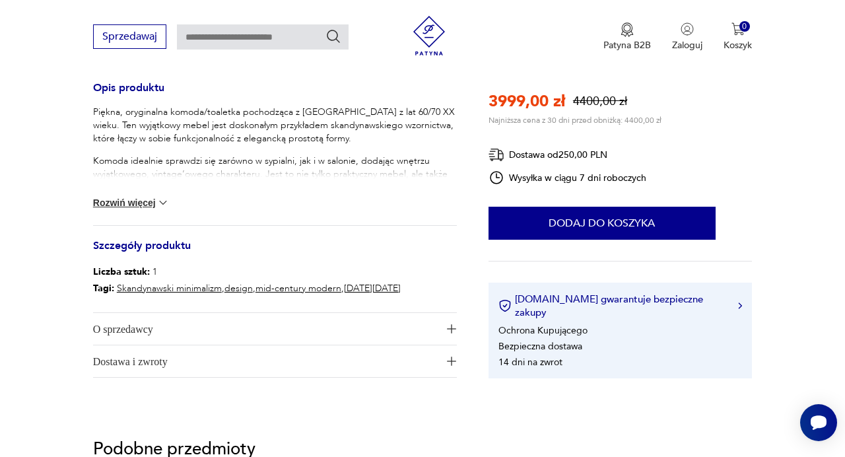
click at [157, 200] on img at bounding box center [162, 202] width 13 height 13
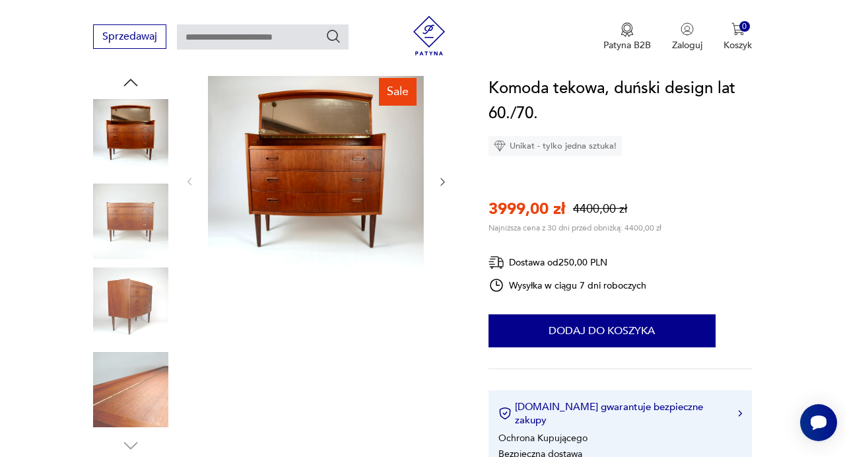
scroll to position [141, 0]
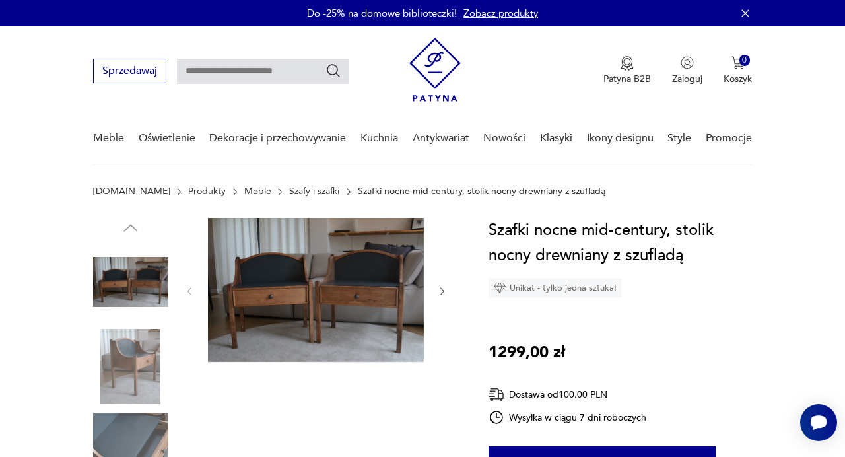
click at [340, 293] on img at bounding box center [316, 290] width 216 height 144
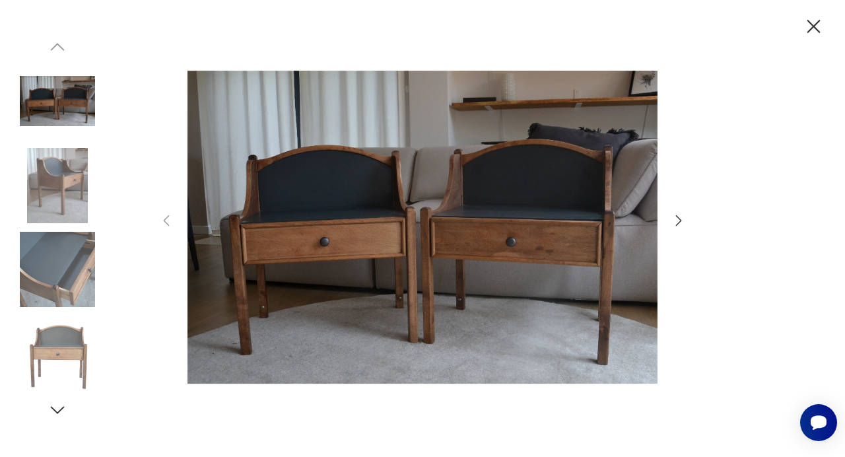
click at [679, 215] on icon "button" at bounding box center [679, 221] width 16 height 16
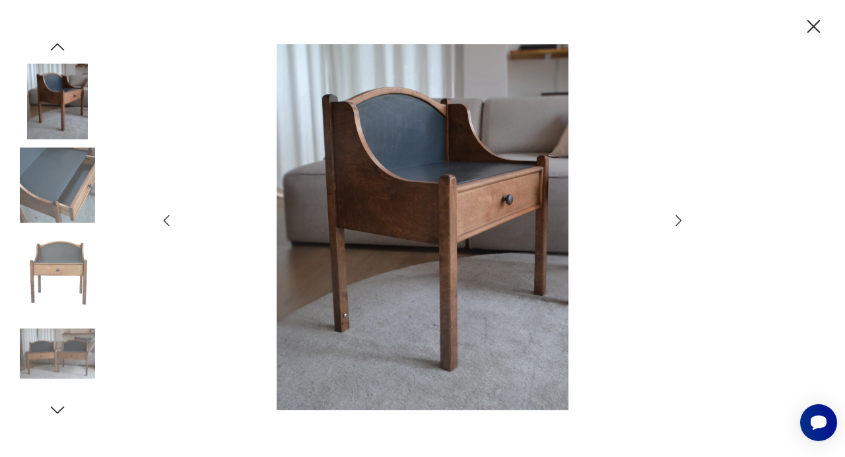
click at [679, 215] on icon "button" at bounding box center [679, 221] width 16 height 16
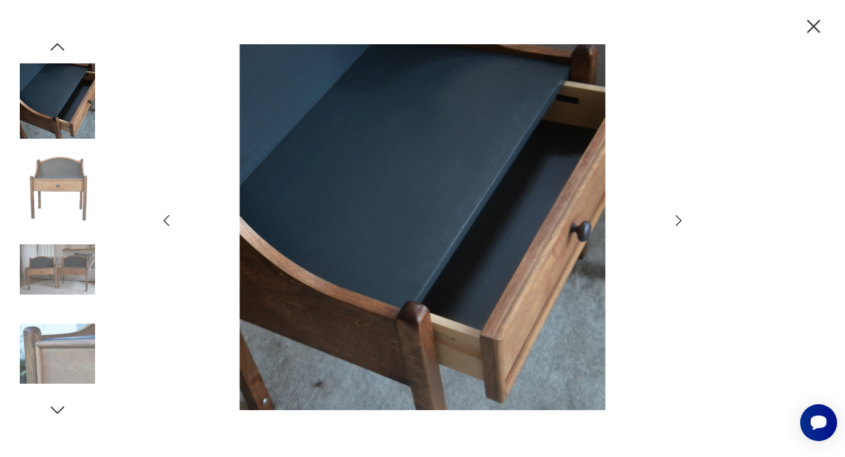
click at [679, 215] on icon "button" at bounding box center [679, 221] width 16 height 16
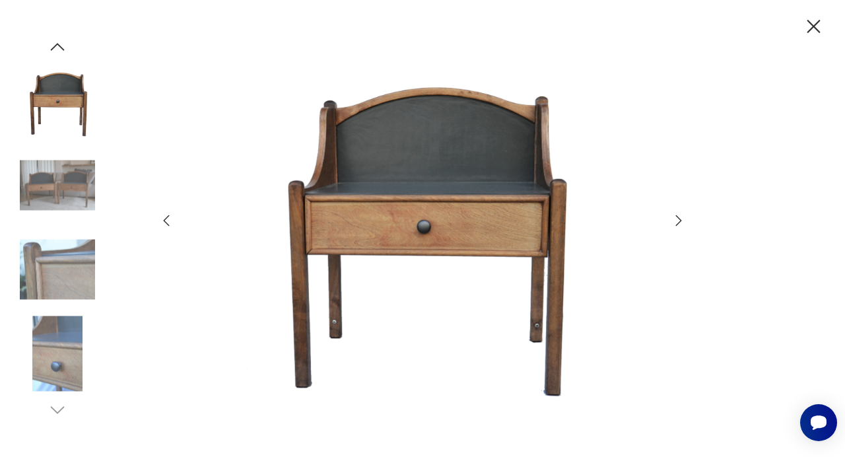
click at [679, 215] on icon "button" at bounding box center [679, 221] width 16 height 16
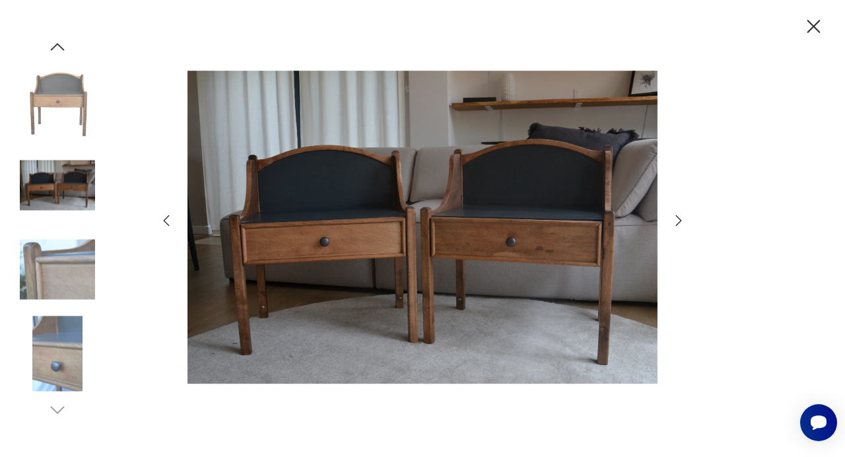
click at [679, 215] on icon "button" at bounding box center [679, 221] width 16 height 16
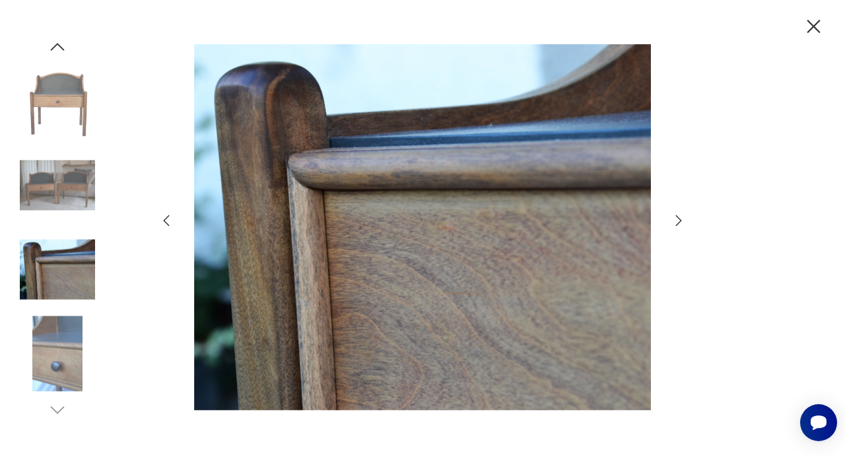
click at [679, 215] on icon "button" at bounding box center [679, 221] width 16 height 16
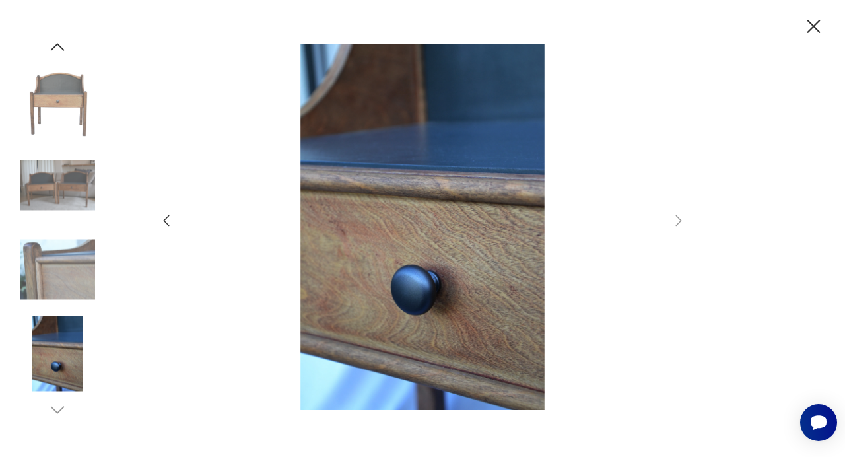
click at [816, 33] on icon "button" at bounding box center [813, 26] width 23 height 23
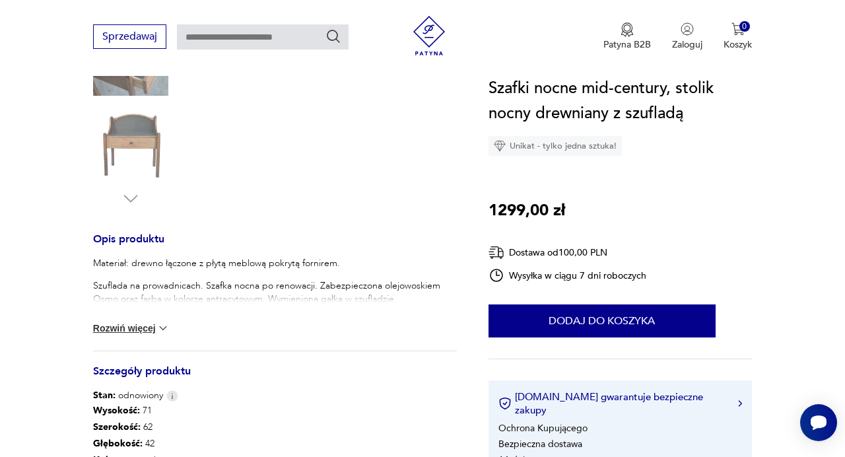
scroll to position [401, 0]
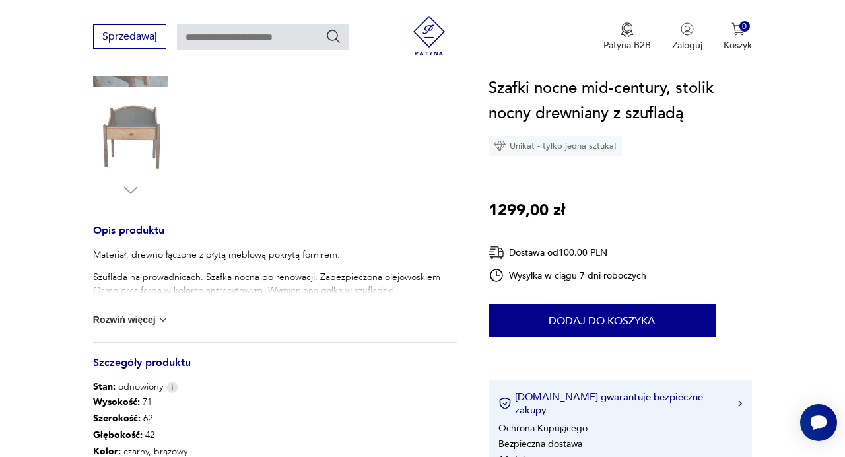
click at [168, 318] on img at bounding box center [162, 319] width 13 height 13
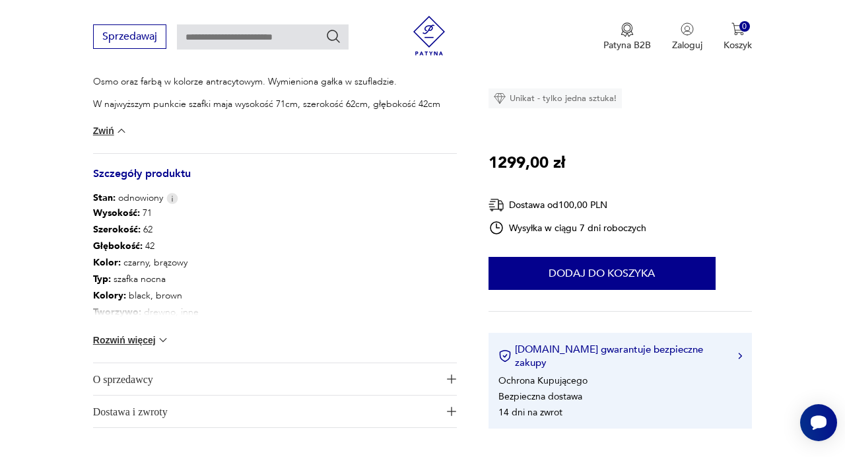
scroll to position [611, 0]
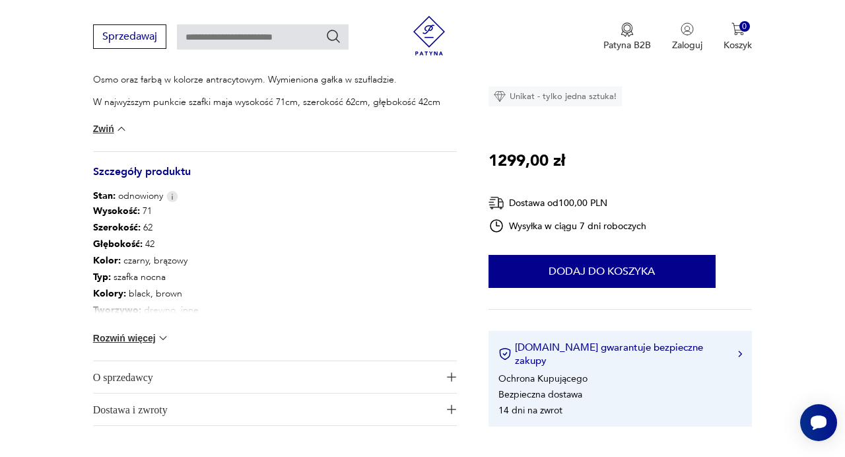
click at [205, 374] on span "O sprzedawcy" at bounding box center [266, 377] width 346 height 32
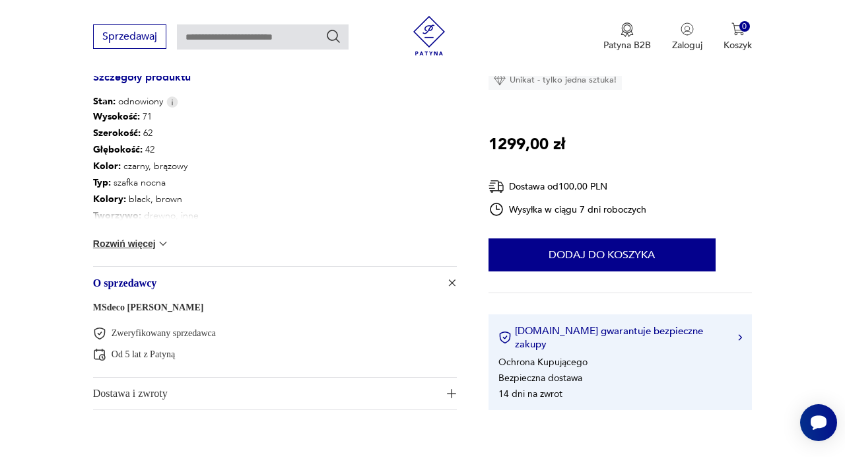
scroll to position [718, 0]
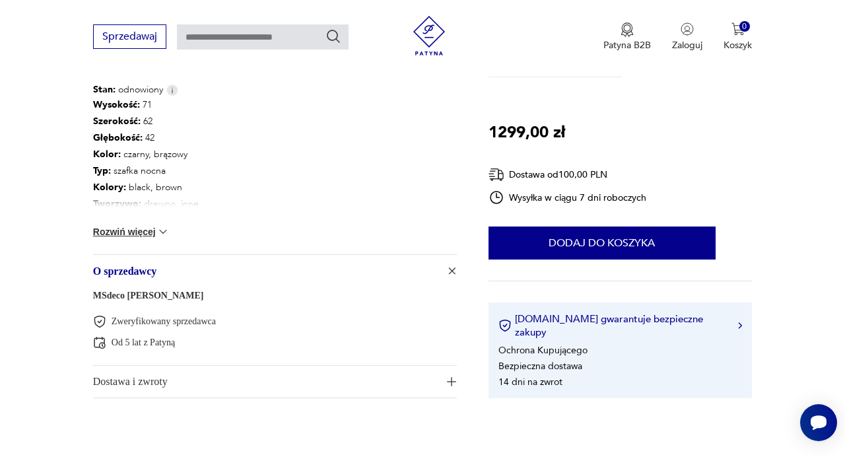
click at [201, 387] on span "Dostawa i zwroty" at bounding box center [266, 382] width 346 height 32
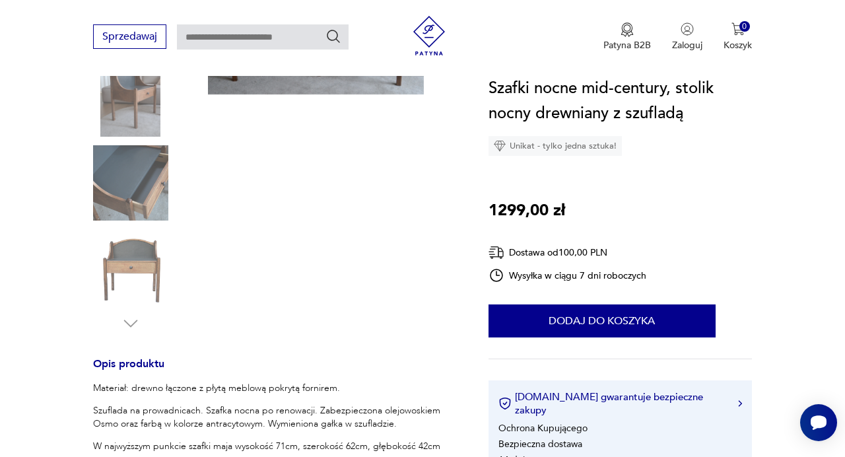
scroll to position [0, 0]
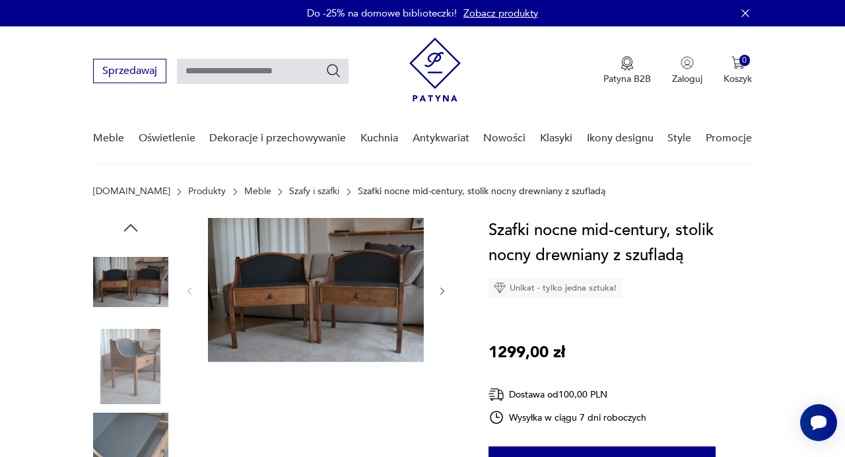
click at [144, 273] on img at bounding box center [130, 281] width 75 height 75
click at [346, 300] on img at bounding box center [316, 290] width 216 height 144
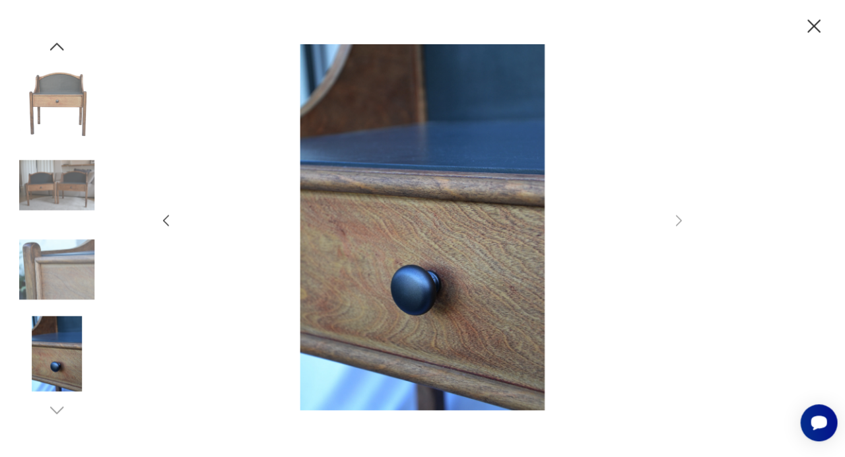
click at [52, 119] on img at bounding box center [57, 100] width 75 height 75
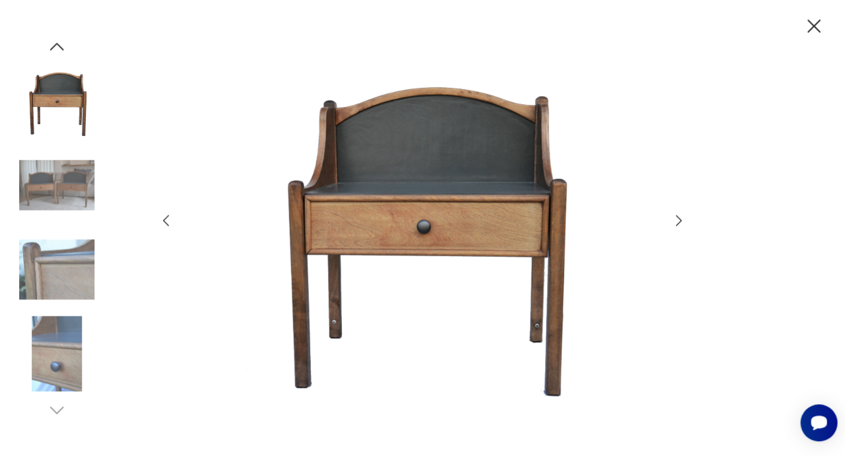
click at [54, 172] on img at bounding box center [57, 185] width 75 height 75
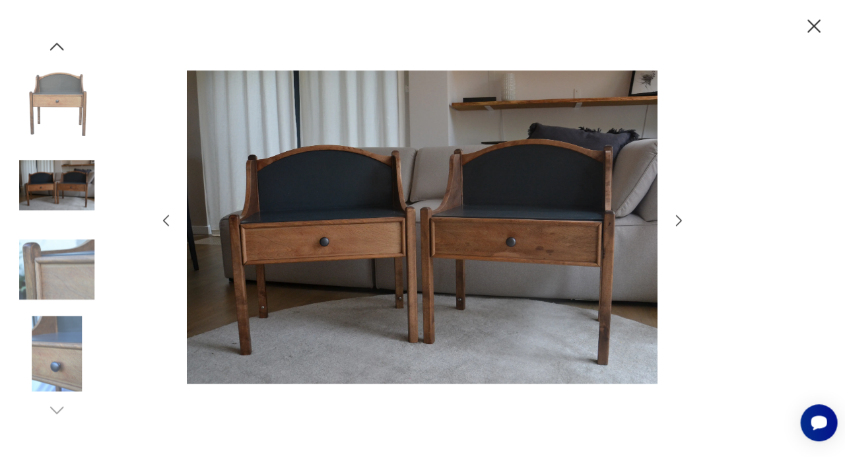
click at [45, 229] on div at bounding box center [57, 228] width 75 height 330
click at [44, 267] on img at bounding box center [57, 269] width 75 height 75
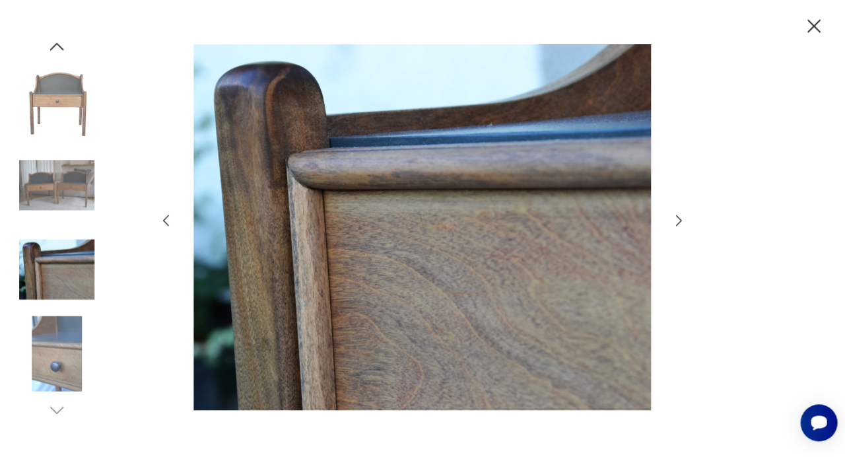
click at [45, 360] on img at bounding box center [57, 353] width 75 height 75
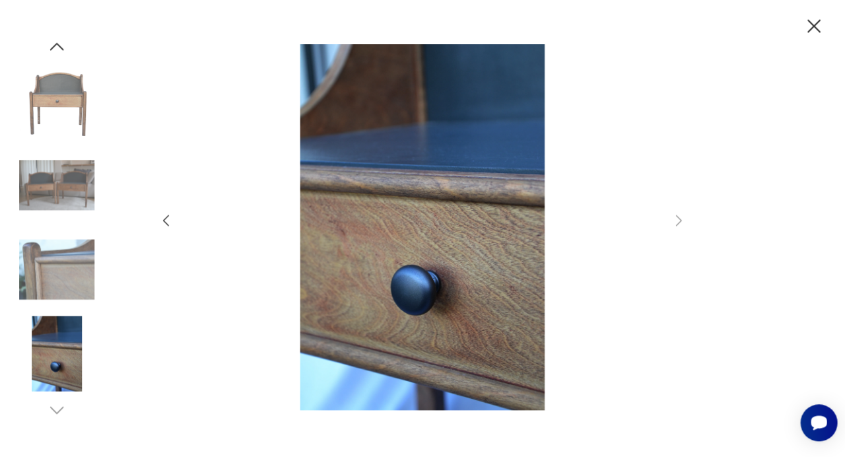
click at [71, 253] on img at bounding box center [57, 269] width 75 height 75
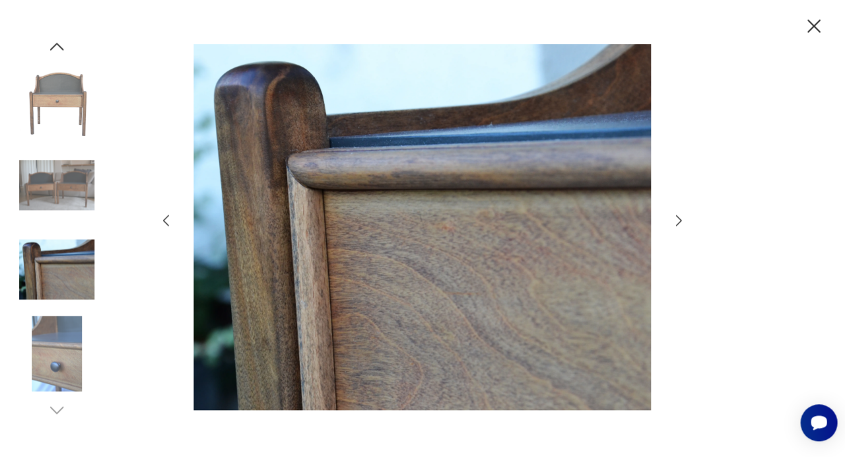
click at [59, 179] on img at bounding box center [57, 185] width 75 height 75
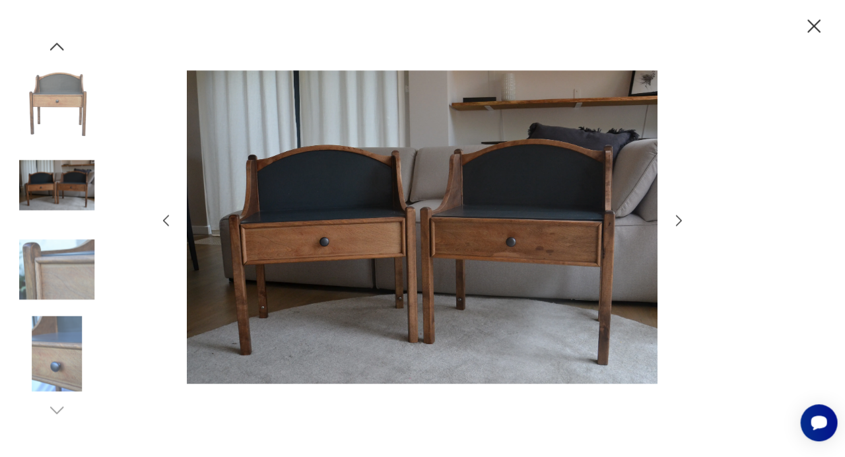
click at [64, 104] on img at bounding box center [57, 100] width 75 height 75
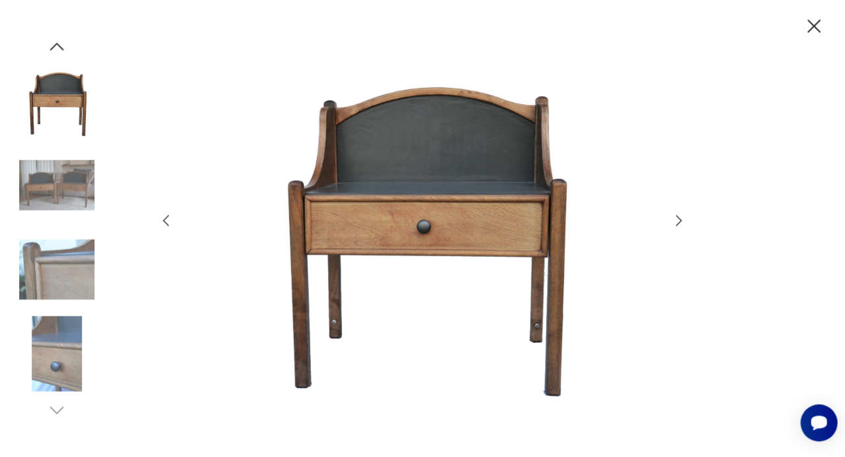
click at [57, 48] on icon "button" at bounding box center [58, 47] width 20 height 20
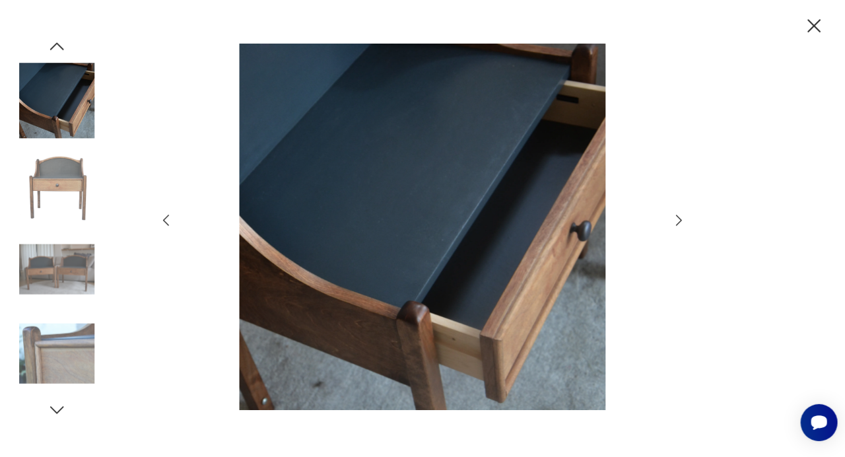
click at [685, 224] on icon "button" at bounding box center [679, 221] width 16 height 16
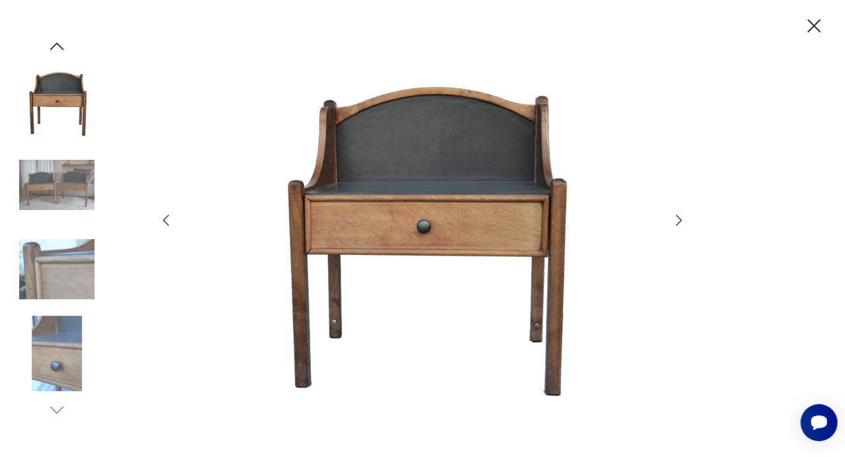
click at [811, 28] on icon "button" at bounding box center [813, 26] width 23 height 23
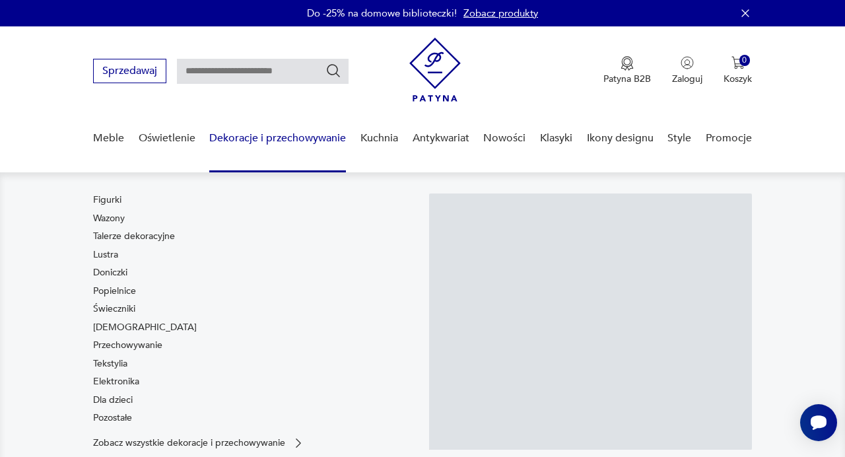
click at [310, 268] on div "Figurki Wazony Talerze dekoracyjne Lustra Doniczki Popielnice Świeczniki Bibelo…" at bounding box center [254, 311] width 323 height 236
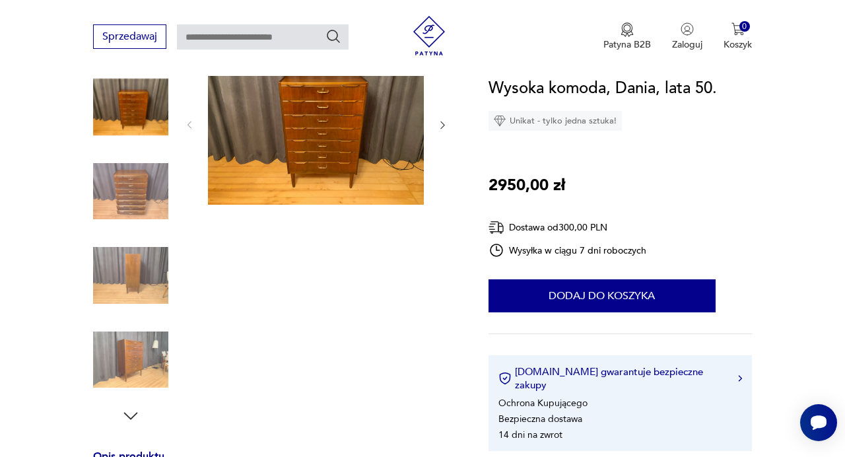
scroll to position [117, 0]
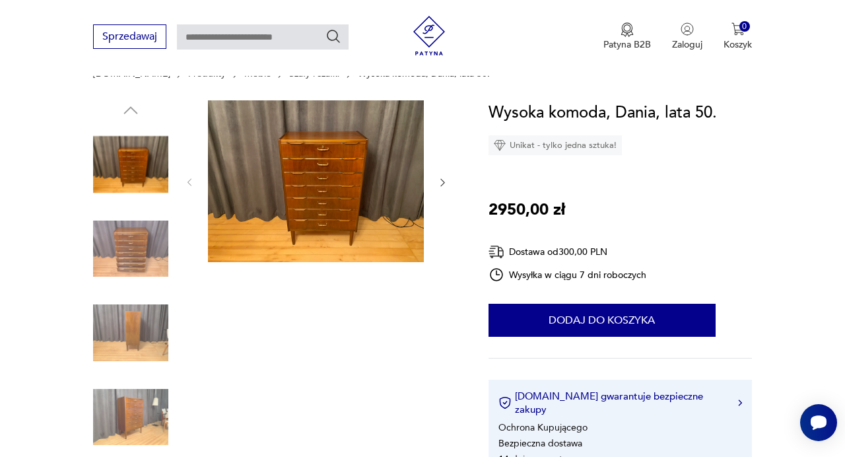
click at [304, 161] on img at bounding box center [316, 181] width 216 height 162
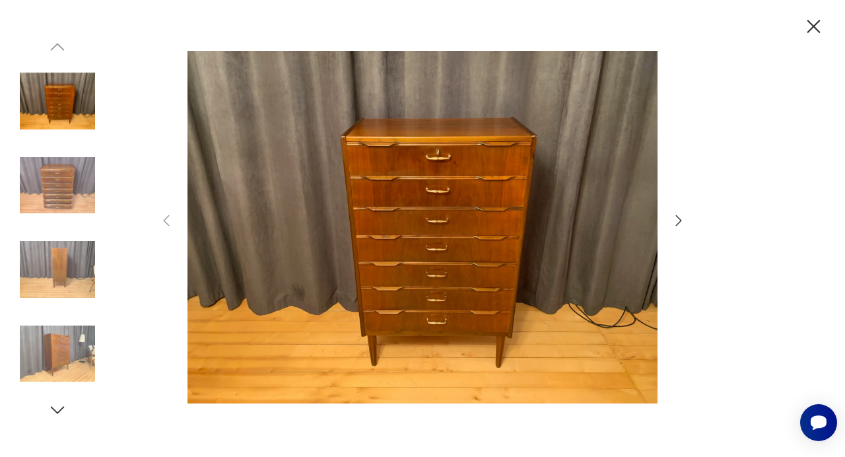
click at [677, 223] on icon "button" at bounding box center [679, 221] width 16 height 16
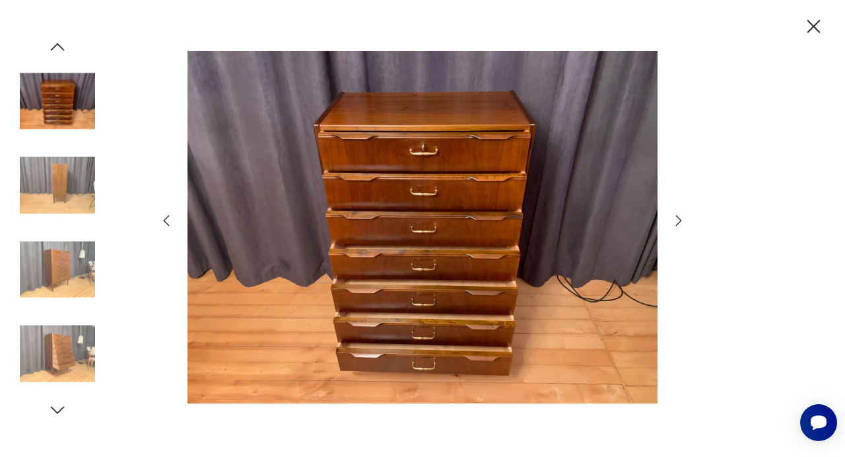
click at [677, 223] on icon "button" at bounding box center [679, 221] width 16 height 16
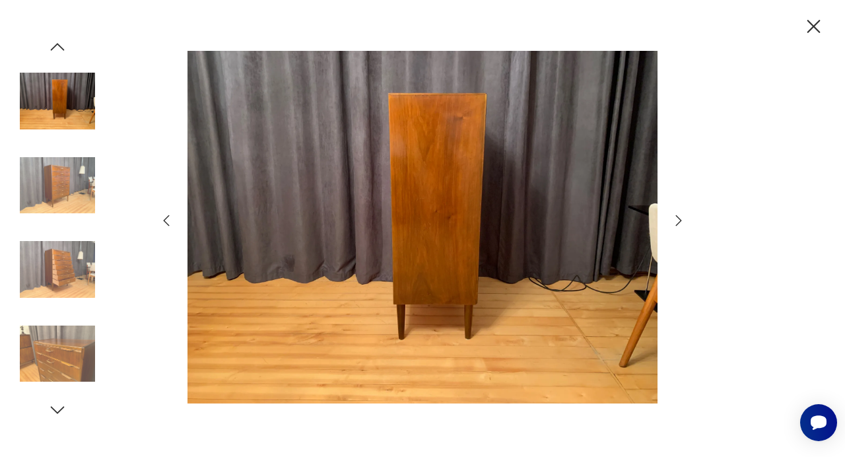
click at [677, 223] on icon "button" at bounding box center [679, 221] width 16 height 16
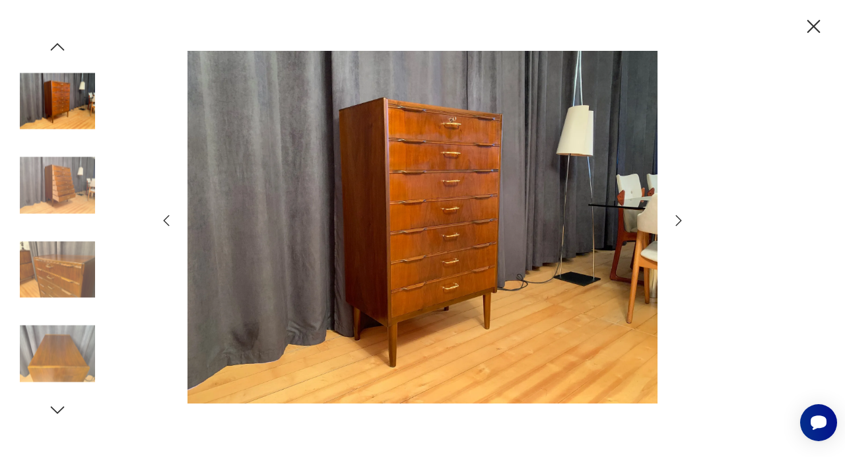
click at [677, 223] on icon "button" at bounding box center [679, 221] width 16 height 16
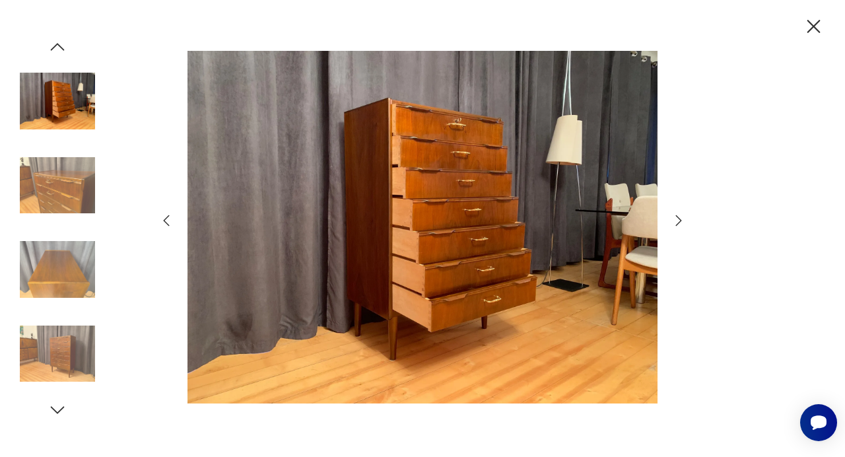
click at [677, 223] on icon "button" at bounding box center [679, 221] width 16 height 16
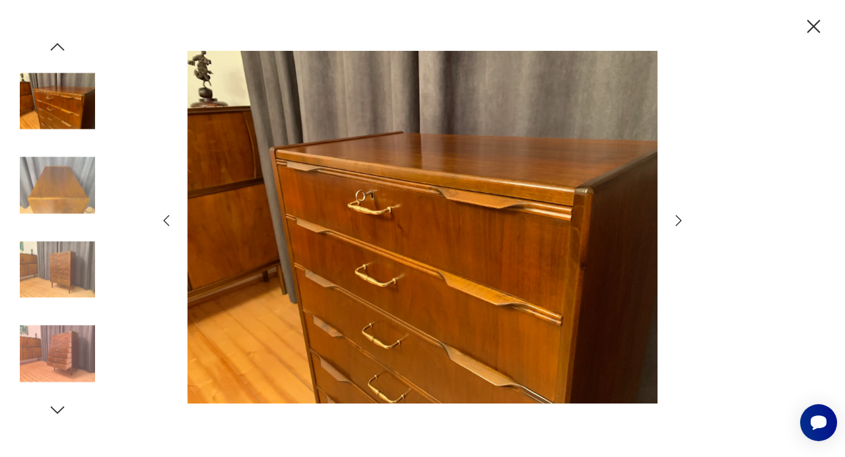
click at [677, 223] on icon "button" at bounding box center [679, 221] width 16 height 16
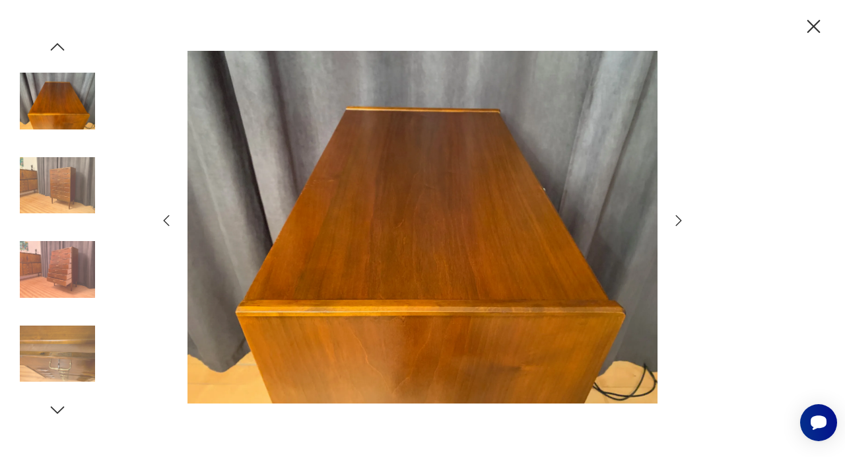
click at [677, 223] on icon "button" at bounding box center [679, 221] width 16 height 16
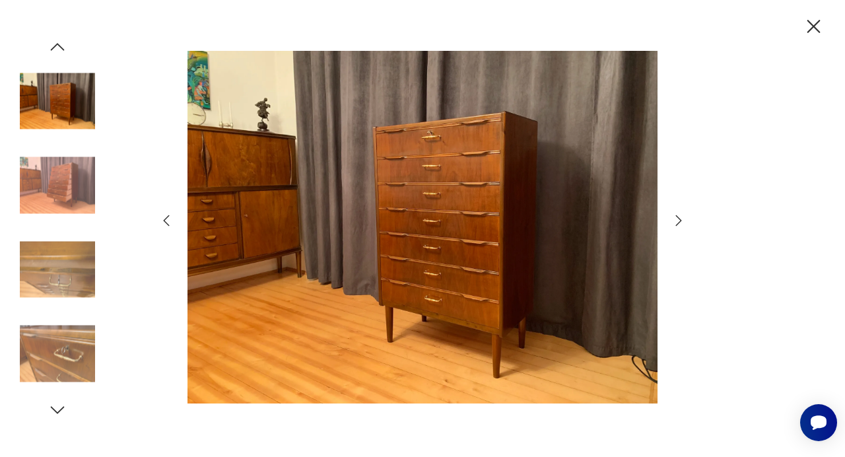
click at [677, 223] on icon "button" at bounding box center [679, 221] width 16 height 16
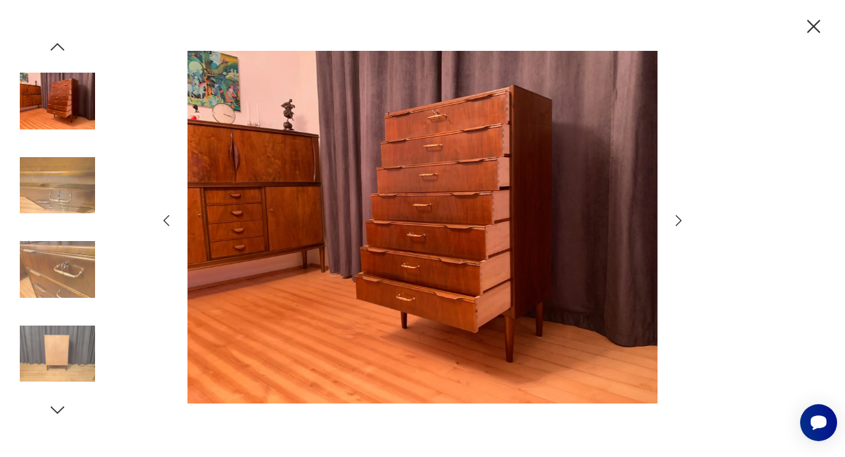
click at [677, 223] on icon "button" at bounding box center [679, 221] width 16 height 16
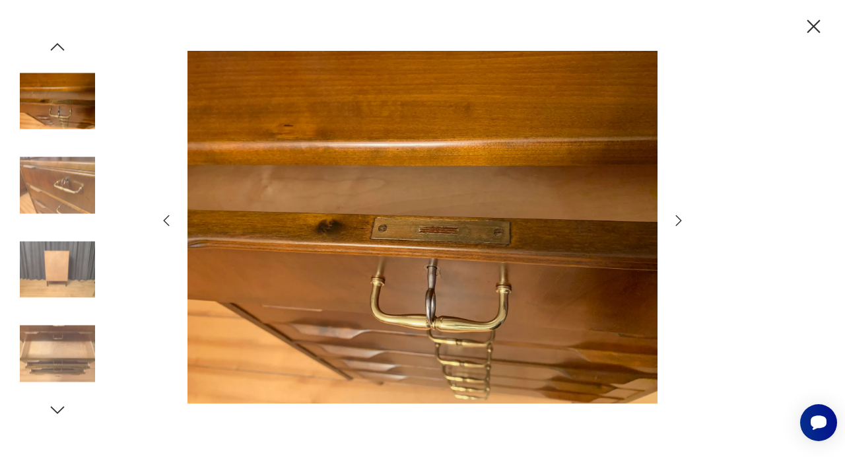
click at [817, 26] on icon "button" at bounding box center [813, 26] width 23 height 23
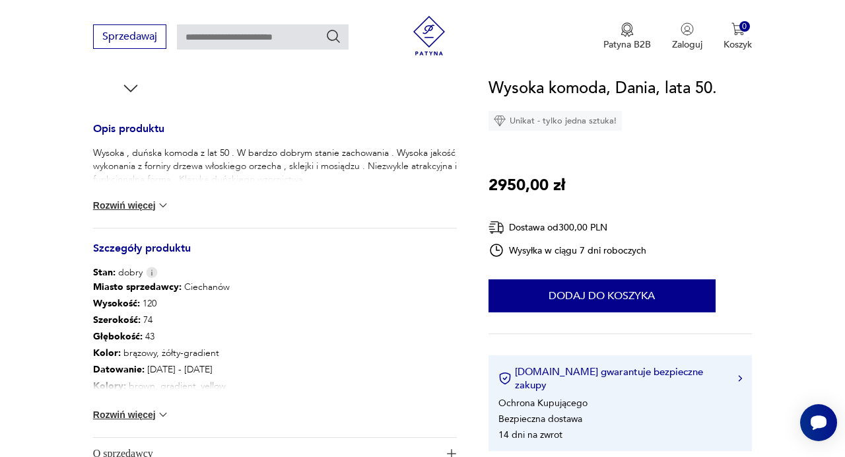
scroll to position [516, 0]
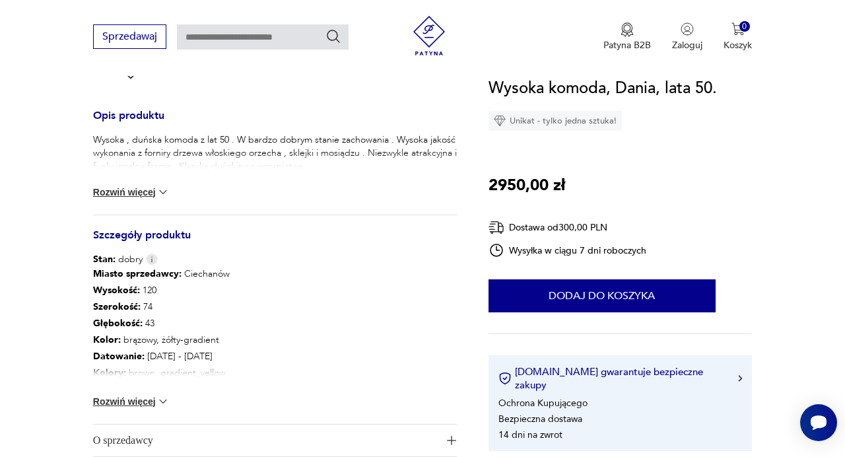
click at [164, 194] on img at bounding box center [162, 191] width 13 height 13
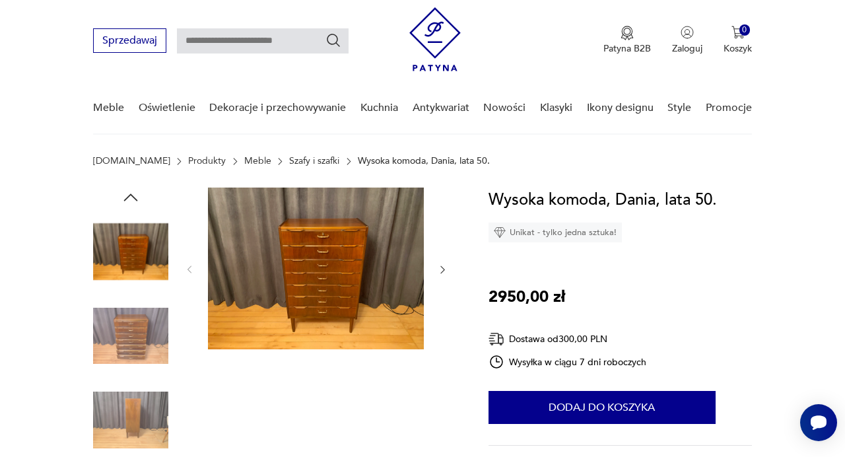
scroll to position [0, 0]
